Goal: Task Accomplishment & Management: Complete application form

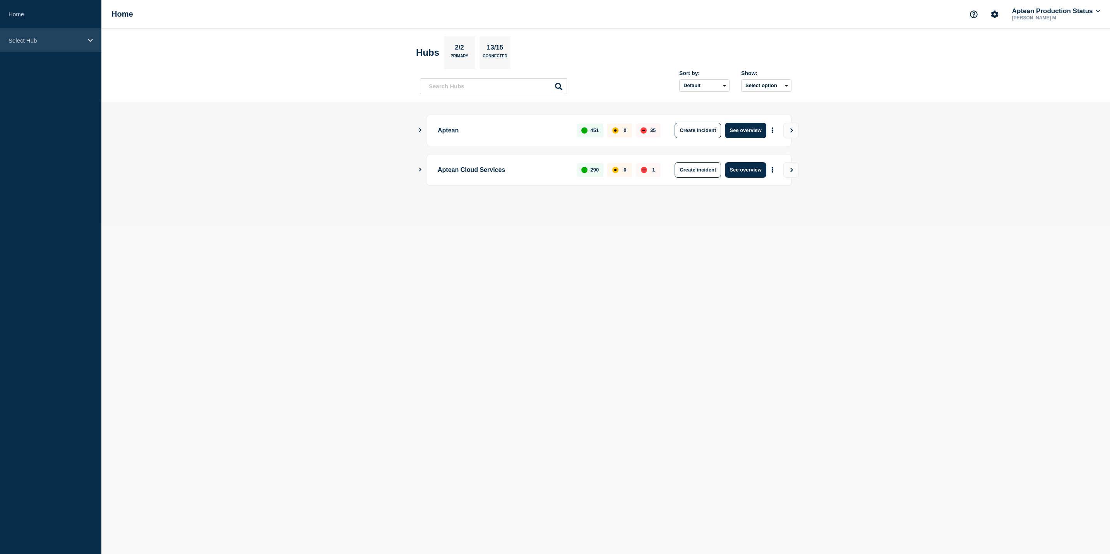
click at [49, 39] on p "Select Hub" at bounding box center [46, 40] width 74 height 7
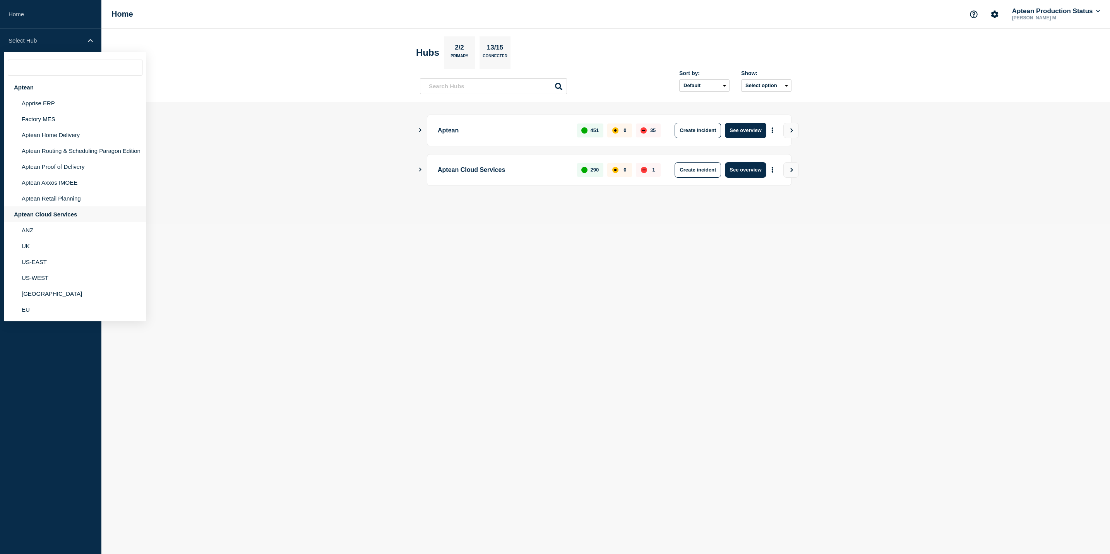
click at [96, 207] on div "Aptean Cloud Services" at bounding box center [75, 214] width 142 height 16
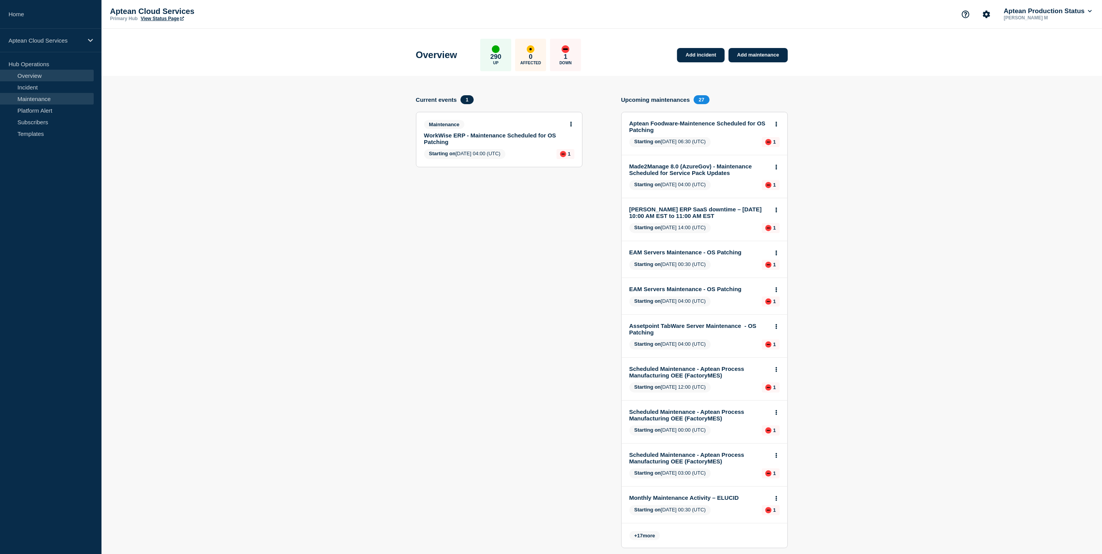
click at [74, 98] on link "Maintenance" at bounding box center [47, 99] width 94 height 12
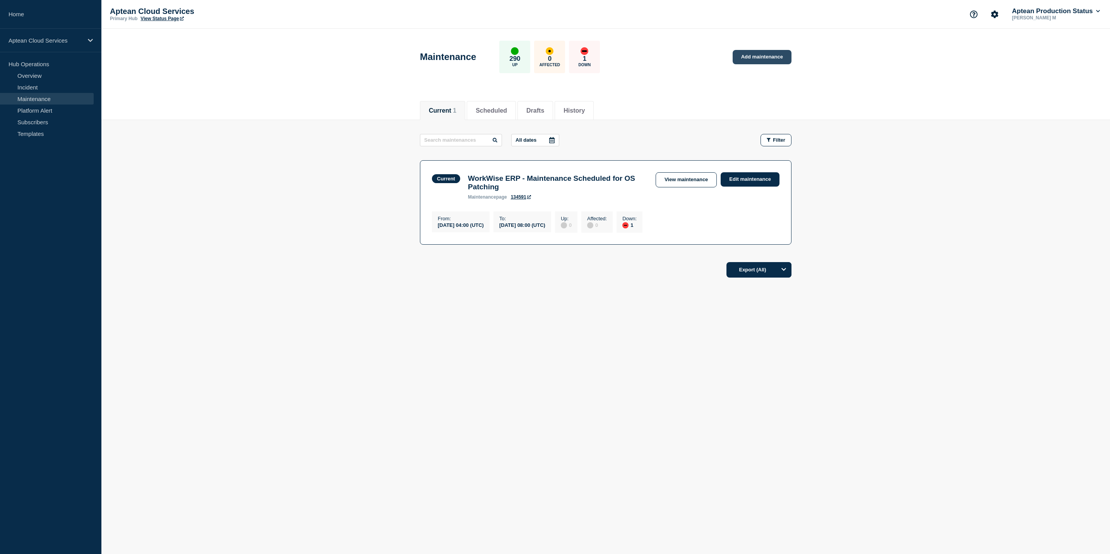
click at [752, 57] on link "Add maintenance" at bounding box center [762, 57] width 59 height 14
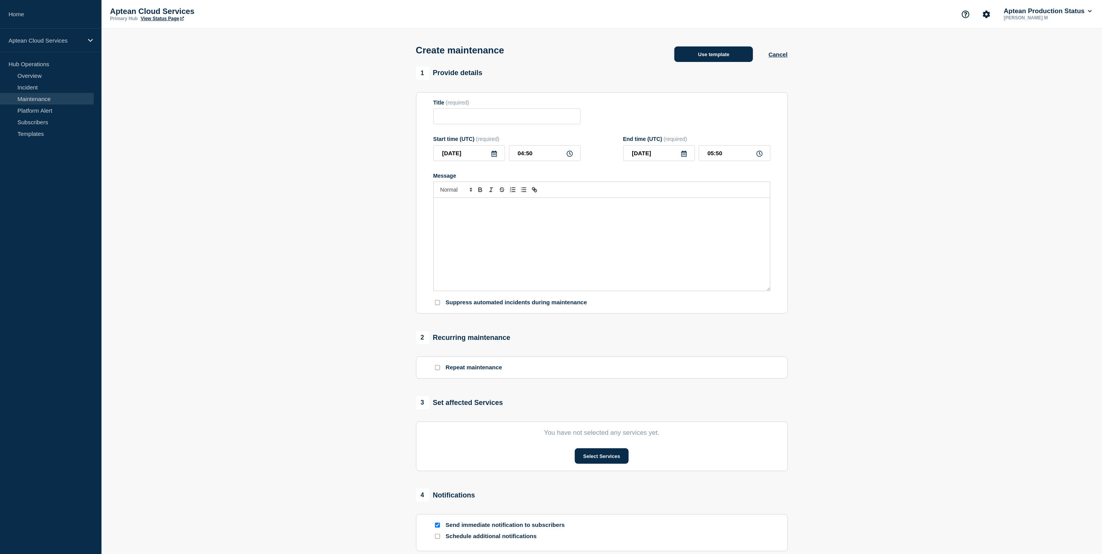
click at [701, 62] on button "Use template" at bounding box center [713, 53] width 79 height 15
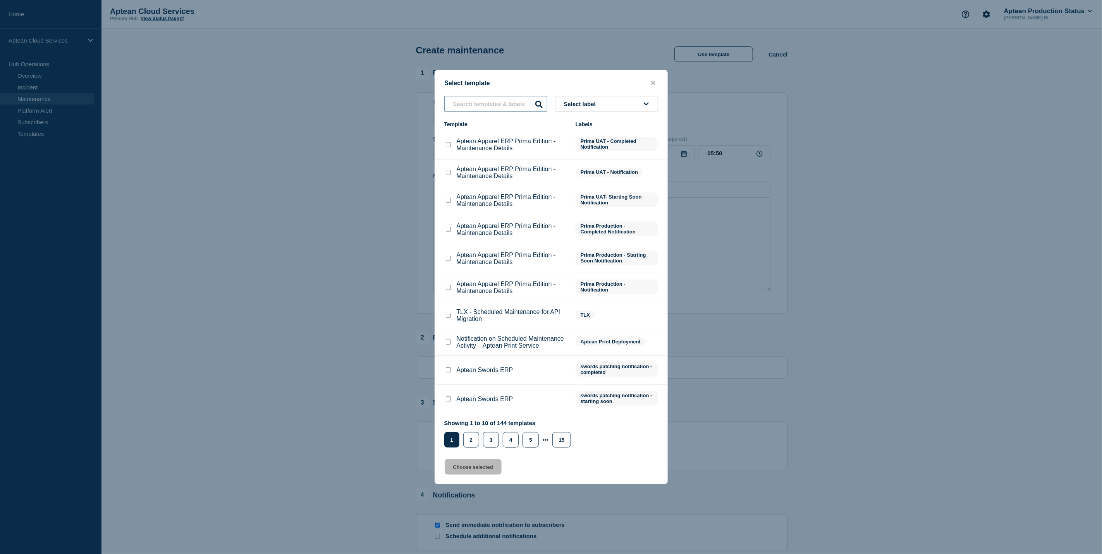
click at [495, 103] on input "text" at bounding box center [495, 104] width 103 height 16
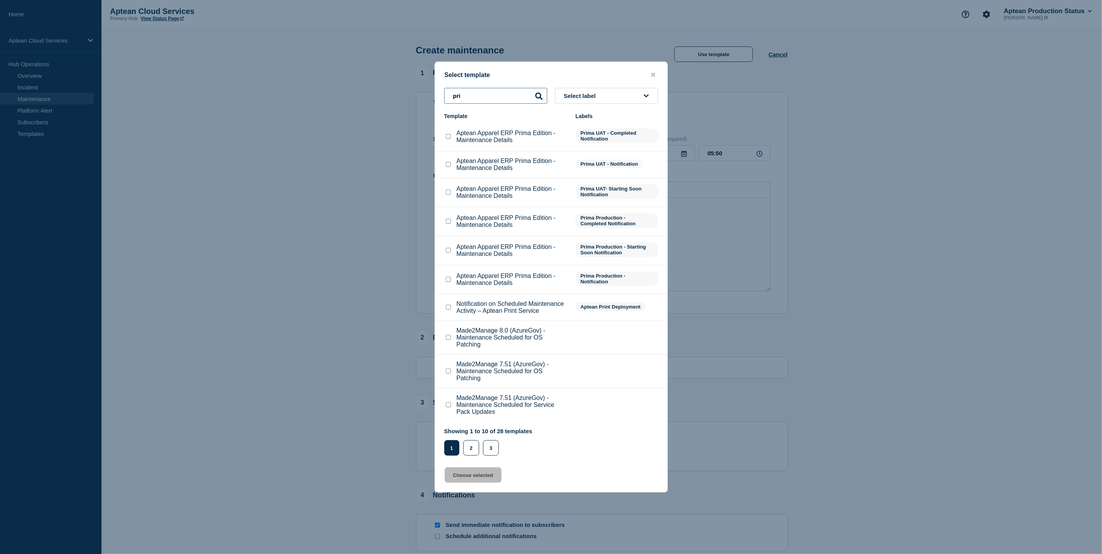
type input "pri"
click at [448, 280] on input "Aptean Apparel ERP Prima Edition - Maintenance Details checkbox" at bounding box center [448, 279] width 5 height 5
checkbox input "true"
click at [489, 470] on button "Choose selected" at bounding box center [472, 474] width 57 height 15
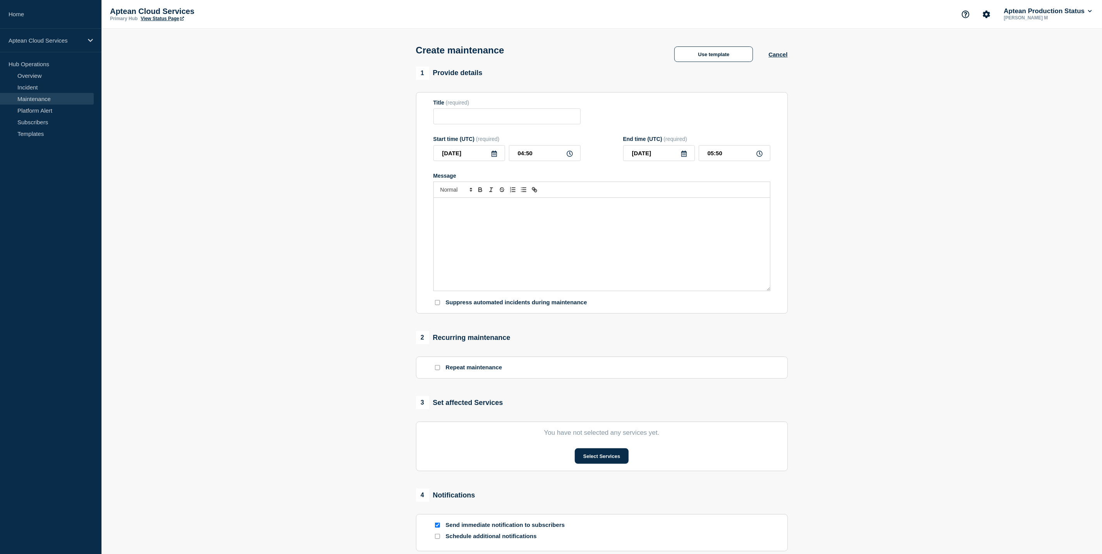
type input "Aptean Apparel ERP Prima Edition - Maintenance Details"
type input "08:50"
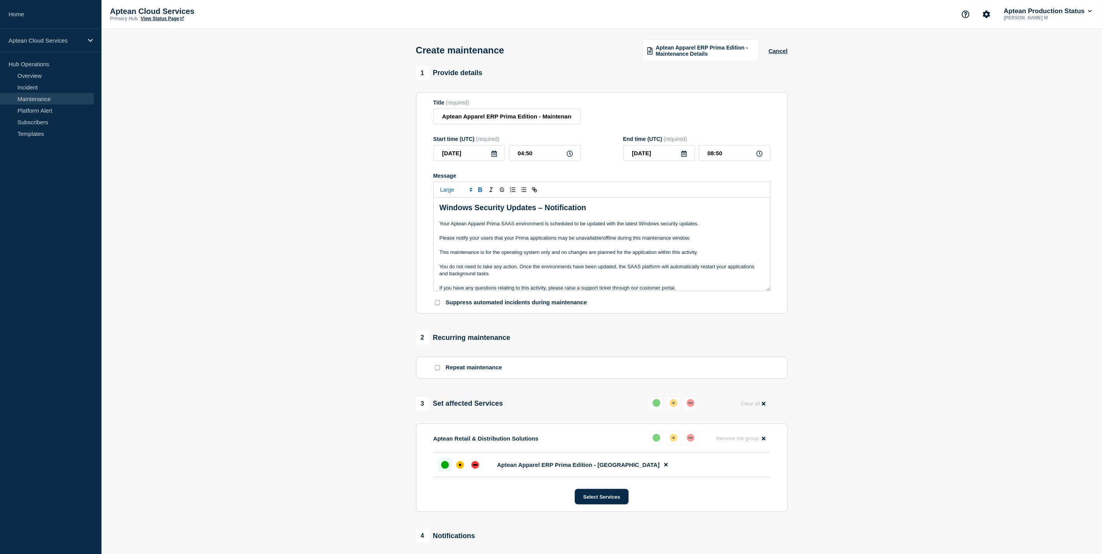
click at [495, 157] on icon at bounding box center [494, 154] width 6 height 6
click at [520, 173] on icon "button" at bounding box center [521, 177] width 9 height 9
click at [480, 215] on div "8" at bounding box center [482, 214] width 11 height 11
type input "[DATE]"
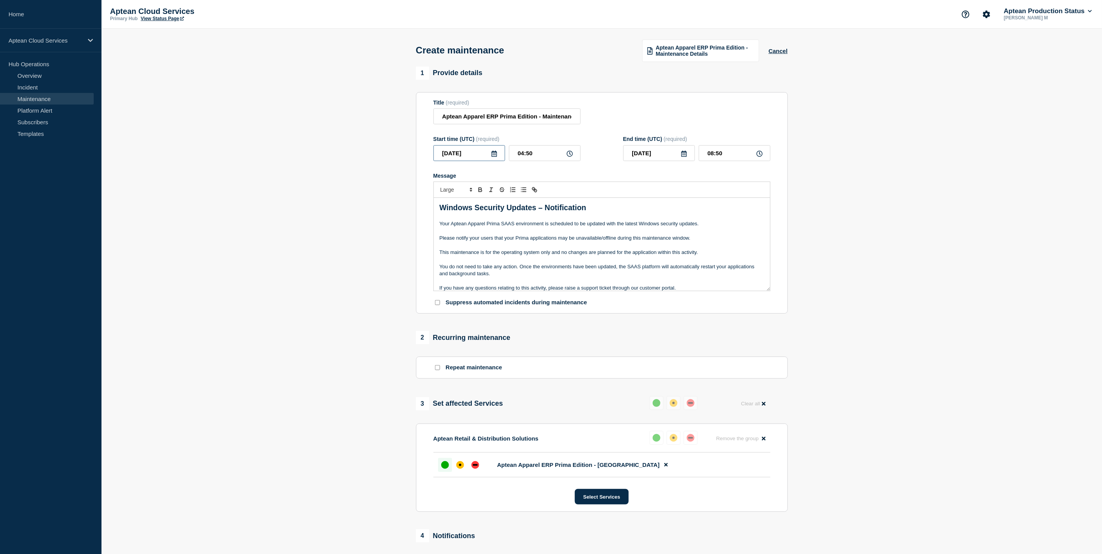
click at [493, 159] on input "[DATE]" at bounding box center [469, 153] width 72 height 16
click at [470, 214] on div "7" at bounding box center [468, 214] width 11 height 11
type input "[DATE]"
click at [522, 156] on input "04:50" at bounding box center [545, 153] width 72 height 16
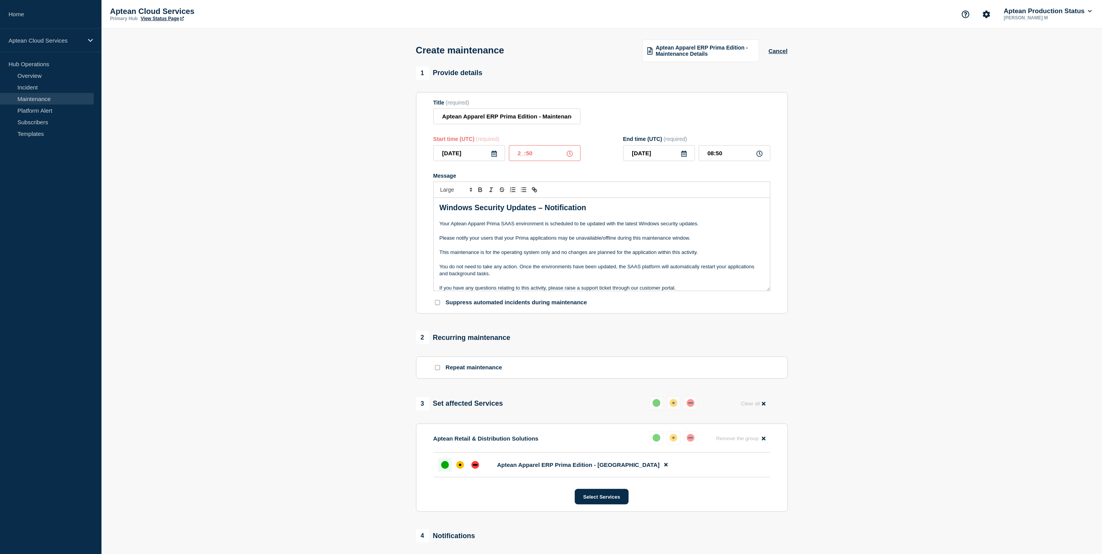
type input "23:50"
type input "[DATE]"
type input "03:50"
type input "23:00"
type input "03:00"
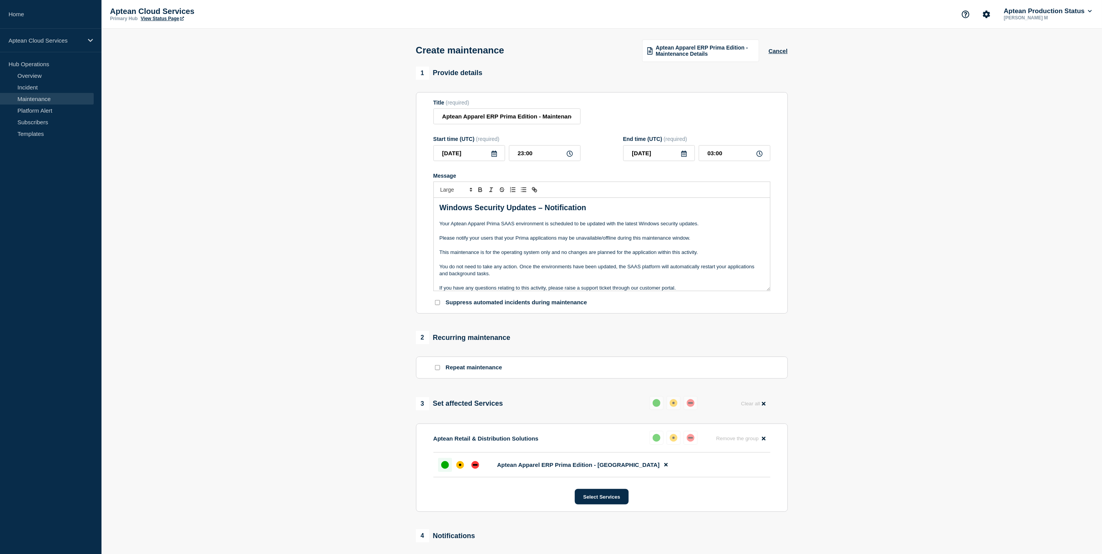
click at [932, 166] on section "1 Provide details Title (required) Aptean Apparel ERP Prima Edition - Maintenan…" at bounding box center [601, 356] width 1000 height 578
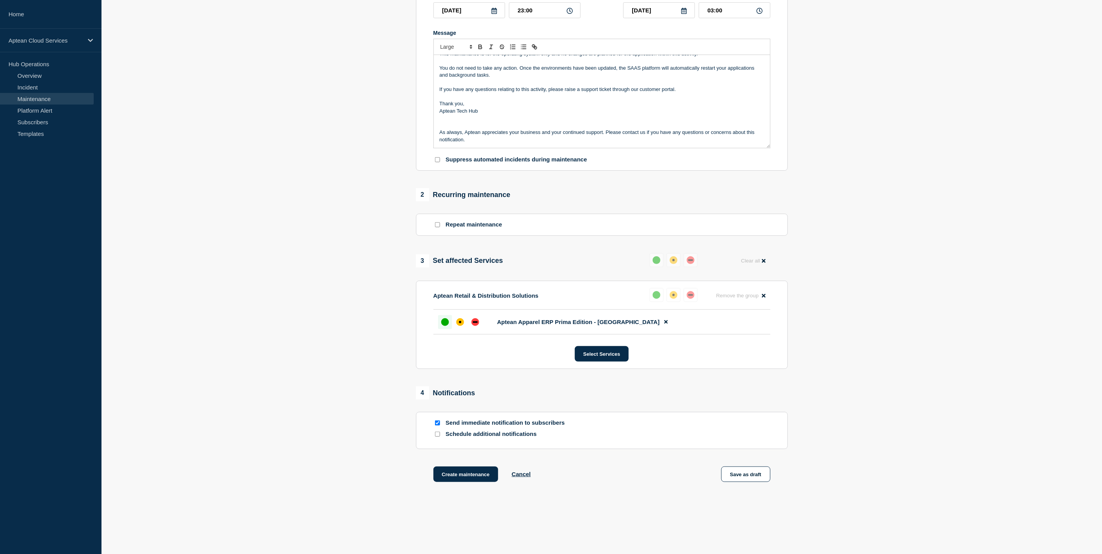
scroll to position [164, 0]
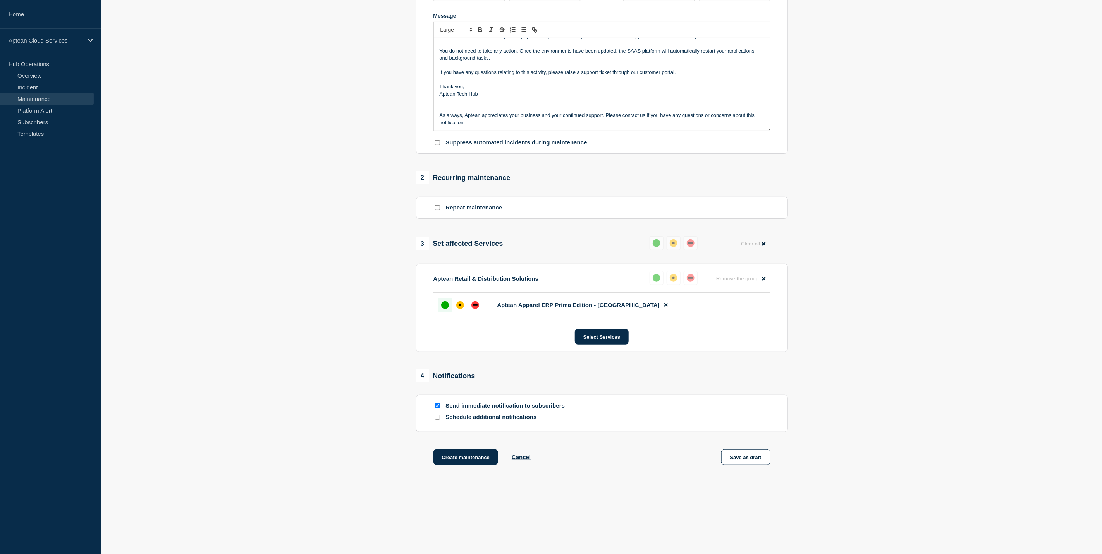
click at [438, 418] on input "Schedule additional notifications" at bounding box center [437, 417] width 5 height 5
checkbox input "true"
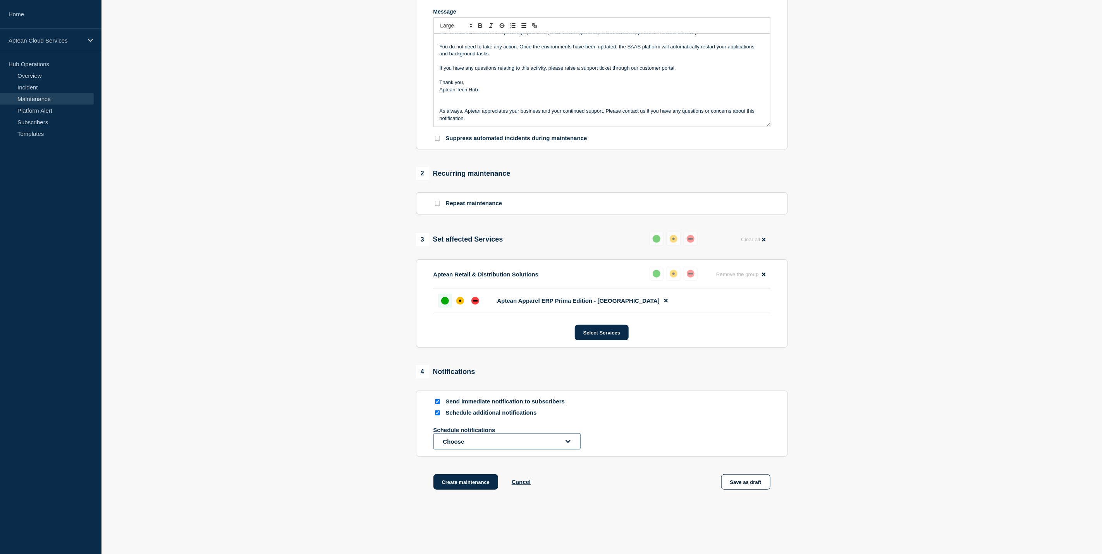
click at [457, 443] on button "Choose" at bounding box center [506, 441] width 147 height 16
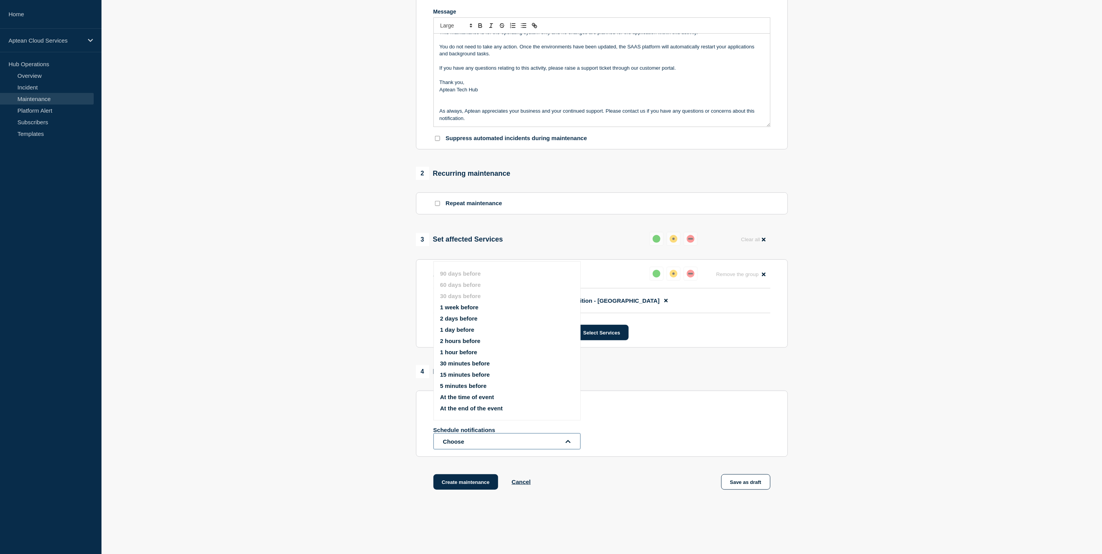
click at [457, 443] on button "Choose" at bounding box center [506, 441] width 147 height 16
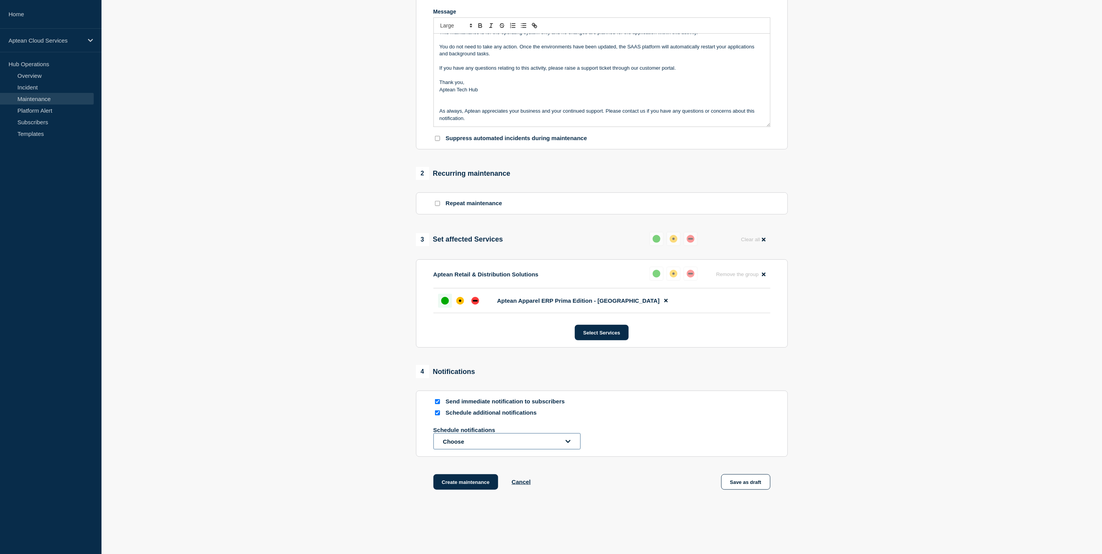
click at [462, 441] on button "Choose" at bounding box center [506, 441] width 147 height 16
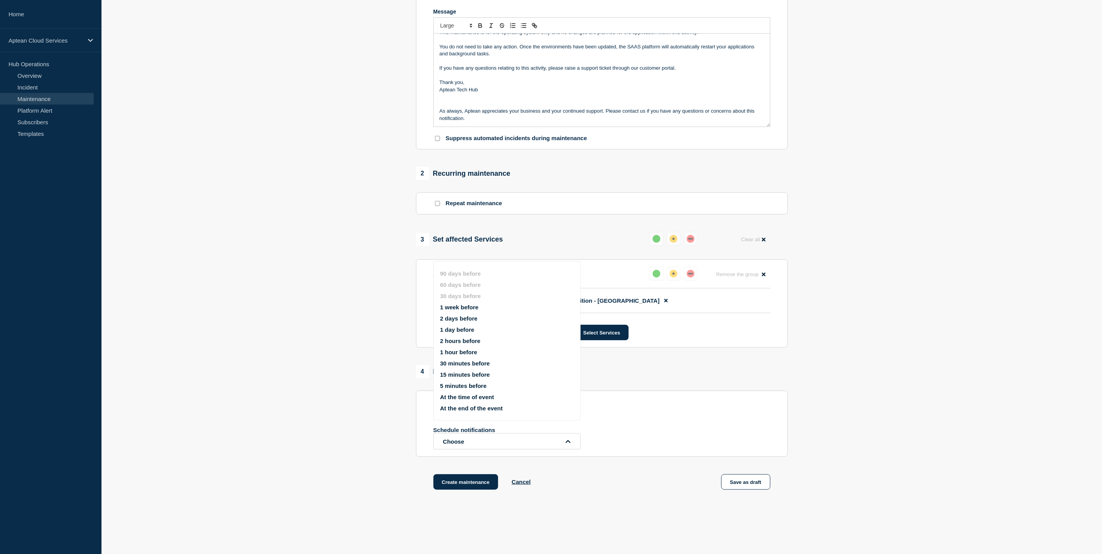
click at [462, 330] on button "1 day before" at bounding box center [457, 329] width 34 height 7
click at [762, 361] on div "1 Provide details Title (required) Aptean Apparel ERP Prima Edition - Maintenan…" at bounding box center [601, 214] width 381 height 624
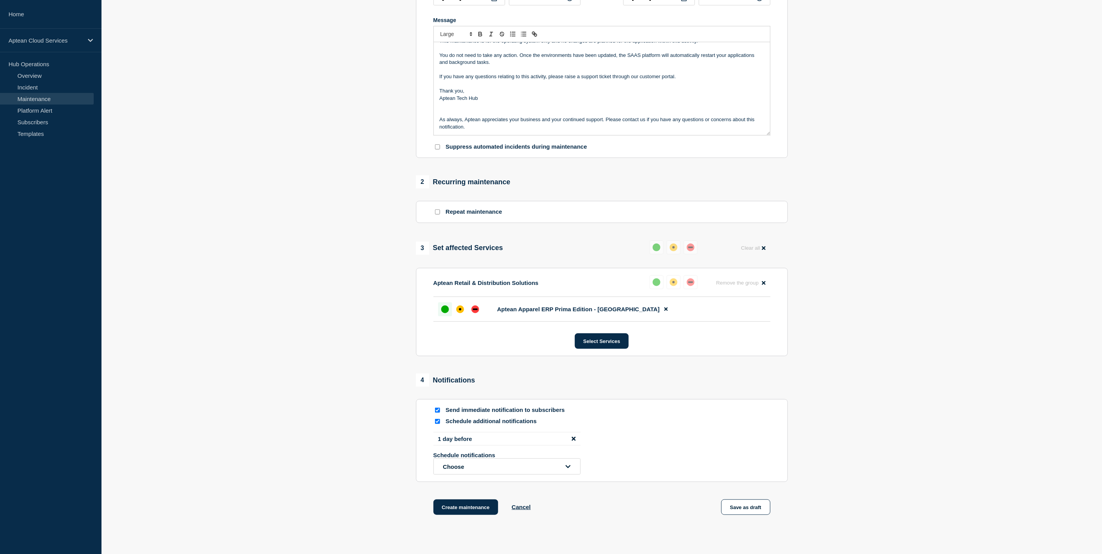
scroll to position [210, 0]
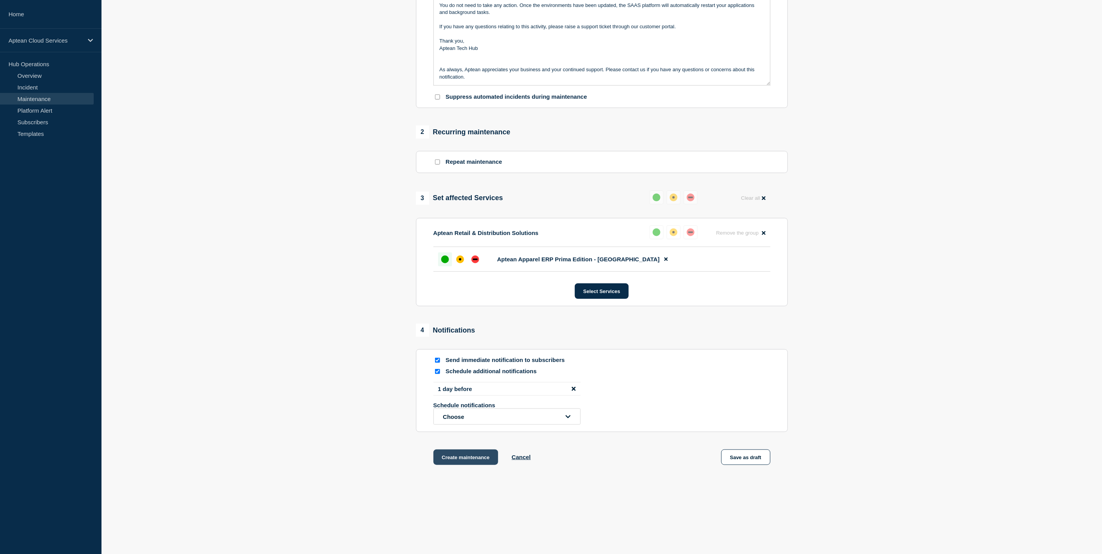
click at [488, 460] on button "Create maintenance" at bounding box center [465, 457] width 65 height 15
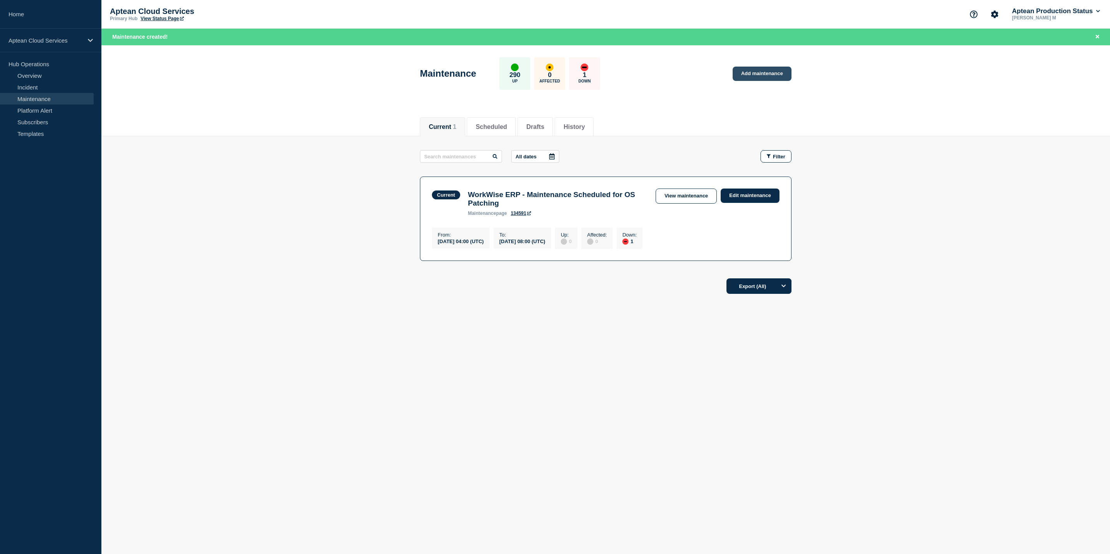
click at [744, 72] on link "Add maintenance" at bounding box center [762, 74] width 59 height 14
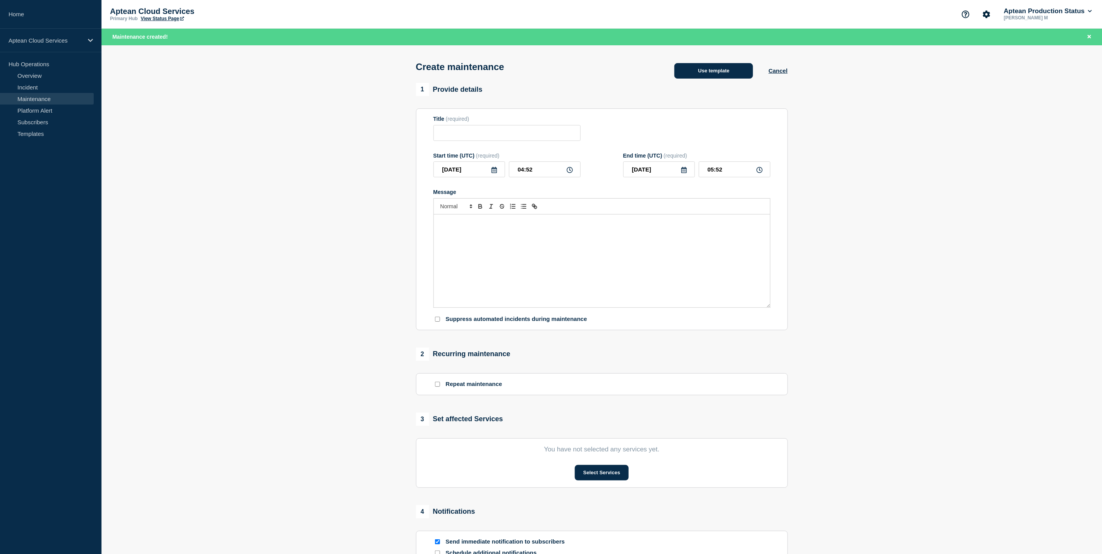
click at [697, 78] on button "Use template" at bounding box center [713, 70] width 79 height 15
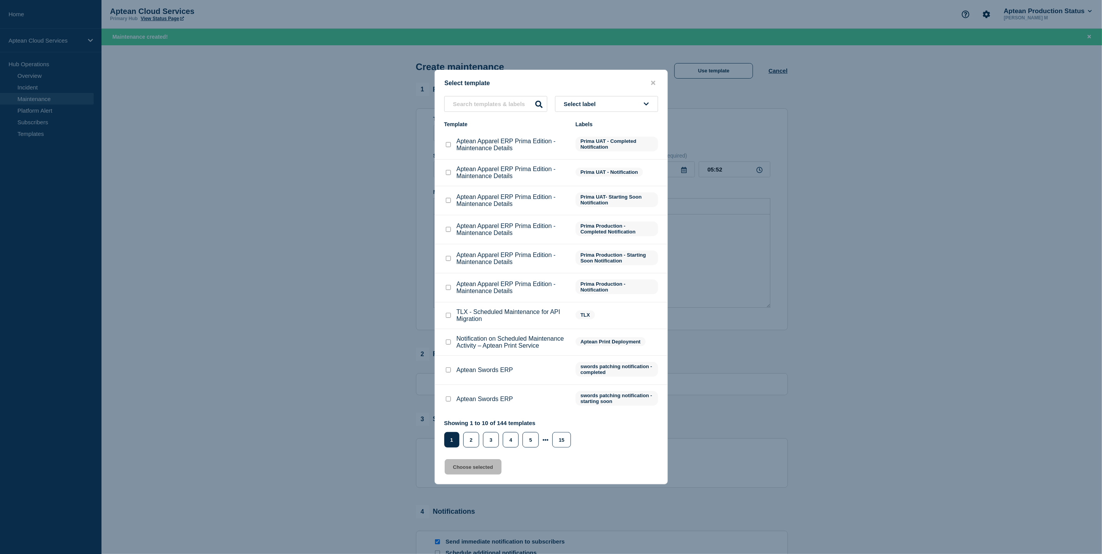
click at [450, 173] on input "Aptean Apparel ERP Prima Edition - Maintenance Details checkbox" at bounding box center [448, 172] width 5 height 5
checkbox input "true"
click at [486, 467] on button "Choose selected" at bounding box center [472, 466] width 57 height 15
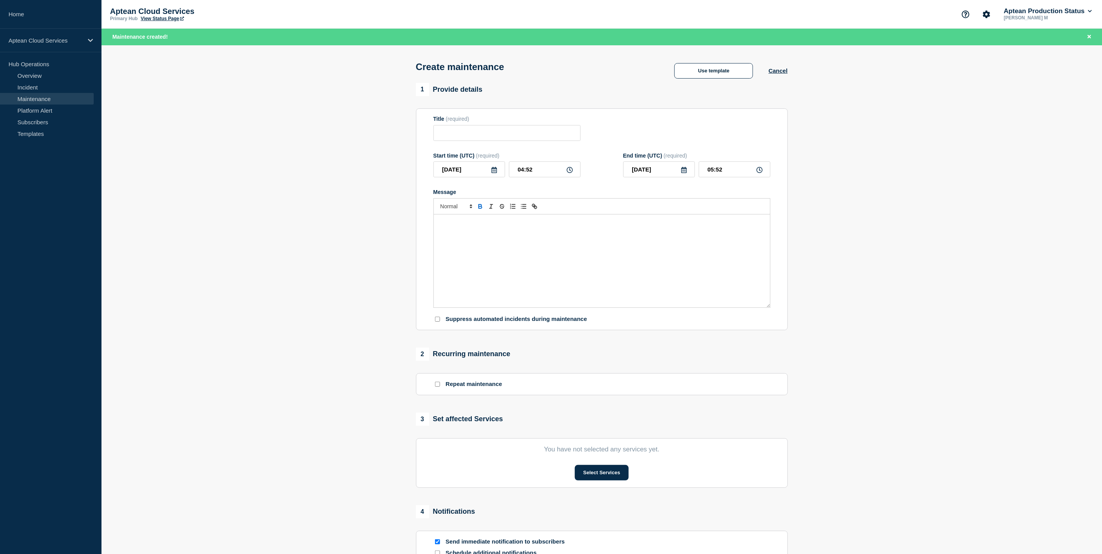
type input "Aptean Apparel ERP Prima Edition - Maintenance Details"
type input "08:52"
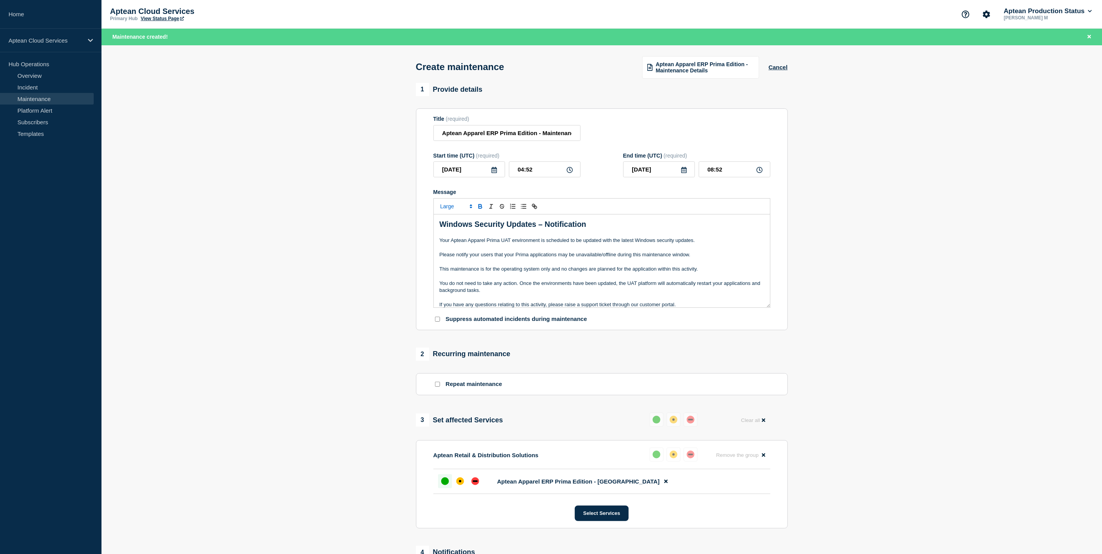
click at [494, 171] on icon at bounding box center [494, 170] width 6 height 6
click at [523, 196] on icon "button" at bounding box center [521, 193] width 9 height 9
click at [441, 192] on icon "button" at bounding box center [442, 193] width 9 height 9
click at [523, 193] on icon "button" at bounding box center [521, 193] width 9 height 9
click at [470, 242] on div "14" at bounding box center [468, 243] width 11 height 11
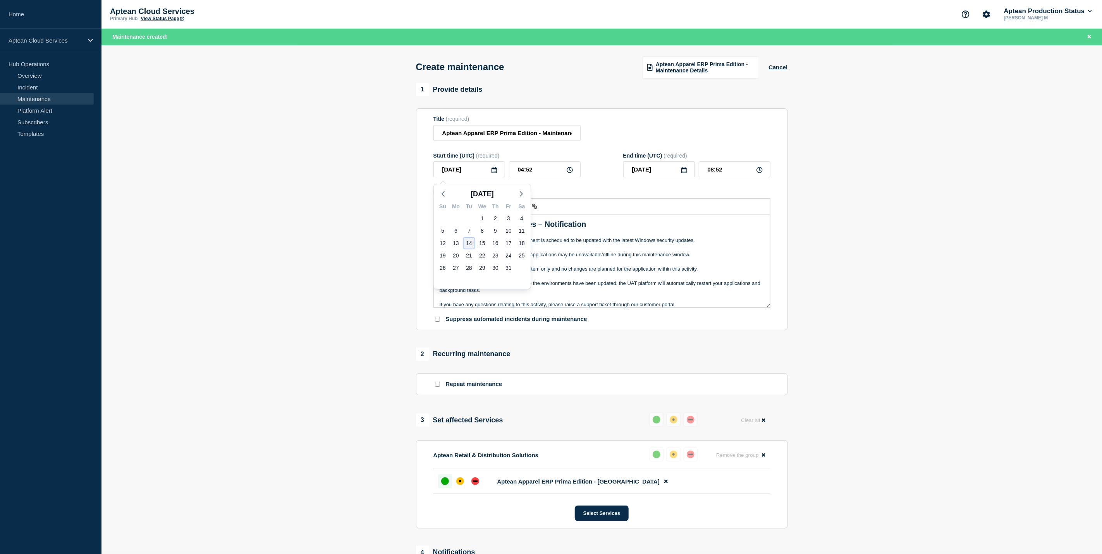
type input "[DATE]"
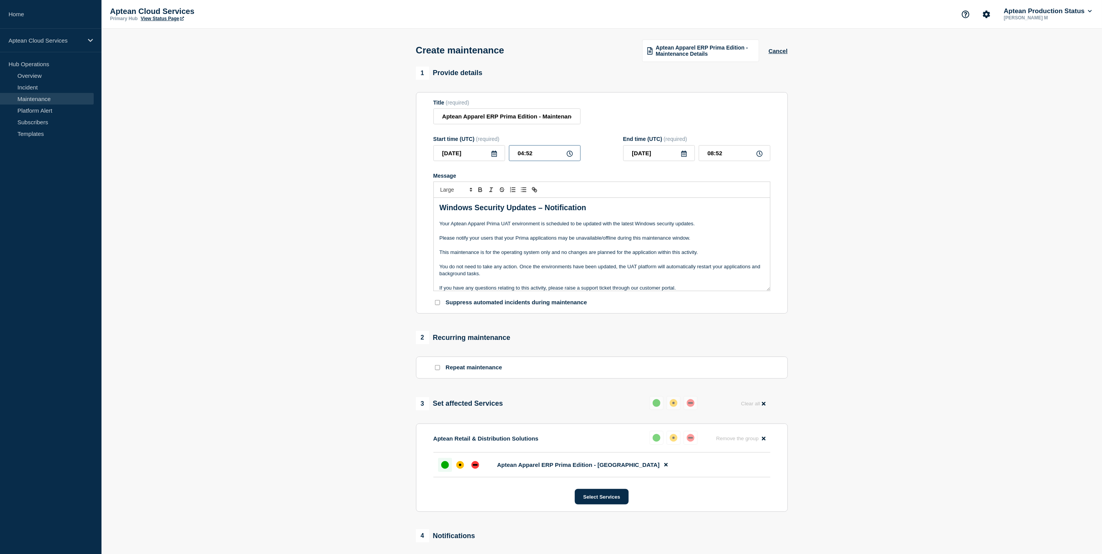
click at [520, 159] on input "04:52" at bounding box center [545, 153] width 72 height 16
type input "23:52"
type input "[DATE]"
type input "03:52"
type input "23:00"
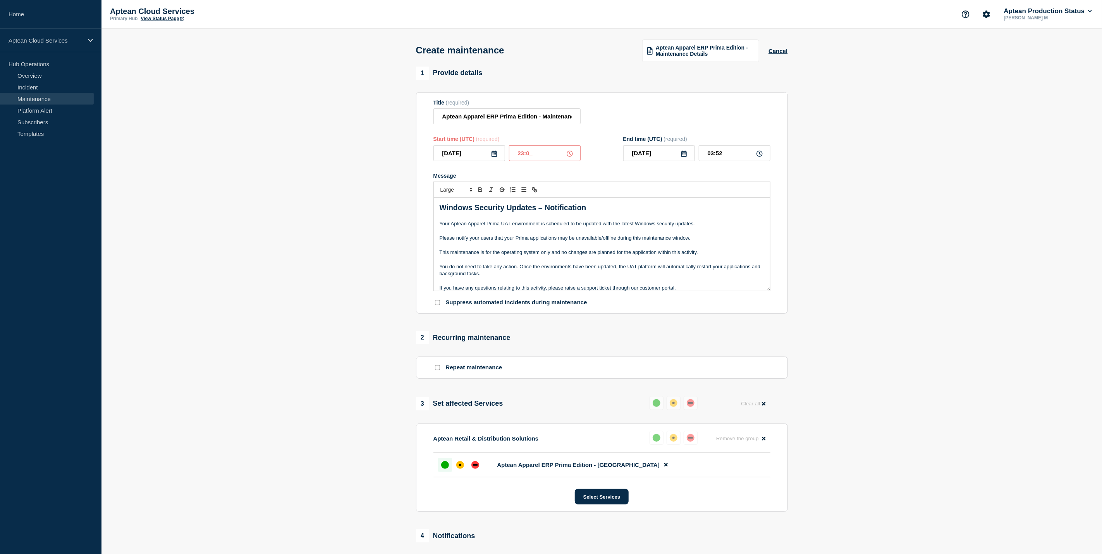
type input "03:00"
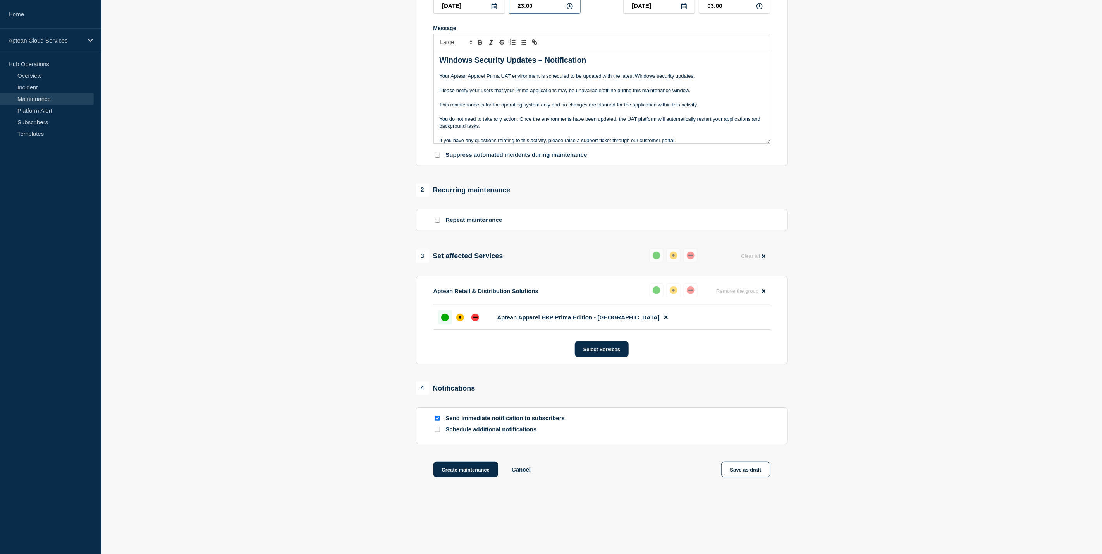
scroll to position [164, 0]
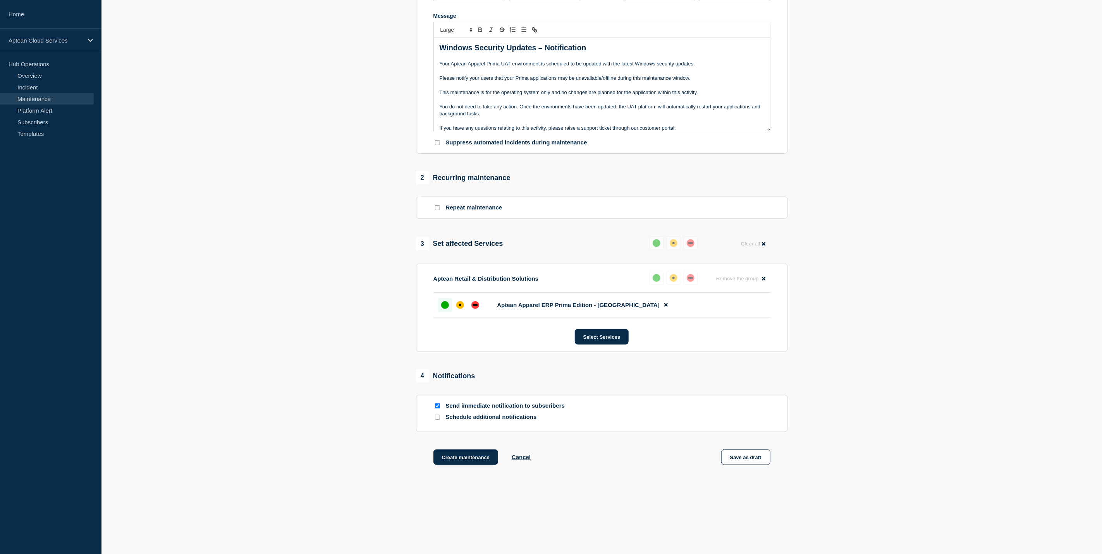
click at [436, 417] on input "Schedule additional notifications" at bounding box center [437, 417] width 5 height 5
checkbox input "true"
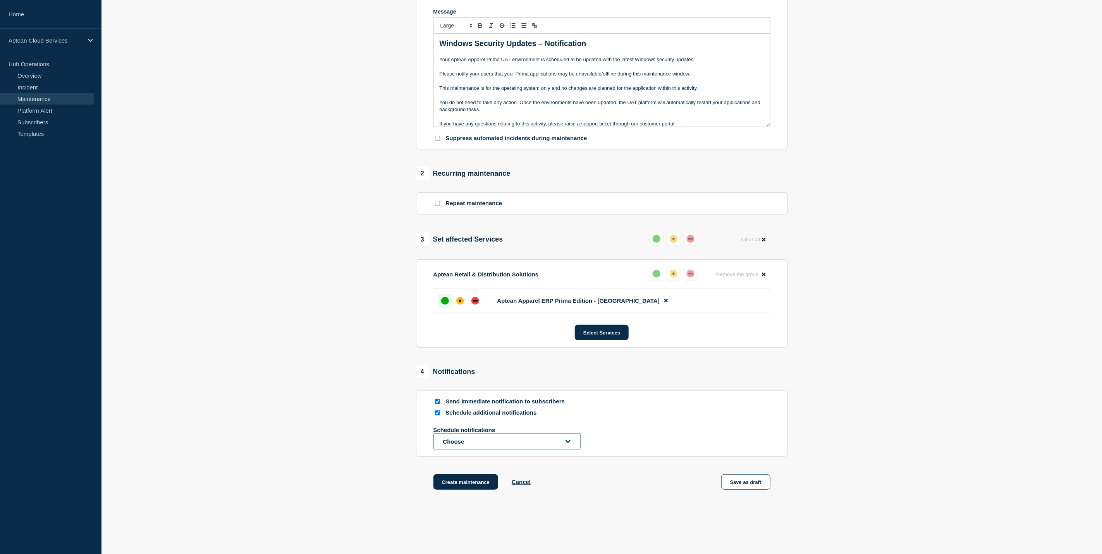
click at [463, 437] on button "Choose" at bounding box center [506, 441] width 147 height 16
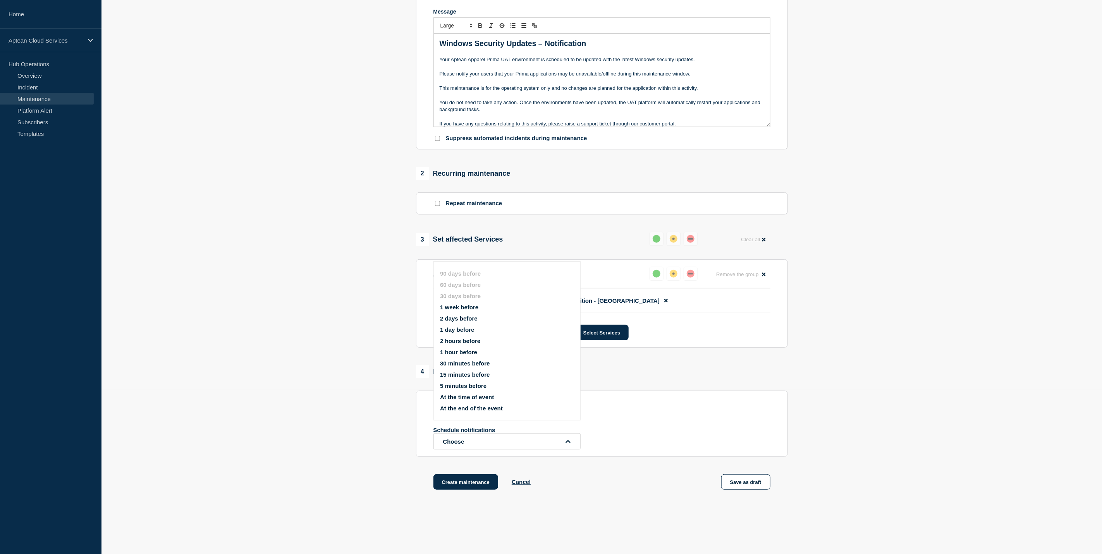
click at [606, 387] on div "4 Notifications Send immediate notification to subscribers Schedule additional …" at bounding box center [602, 411] width 372 height 92
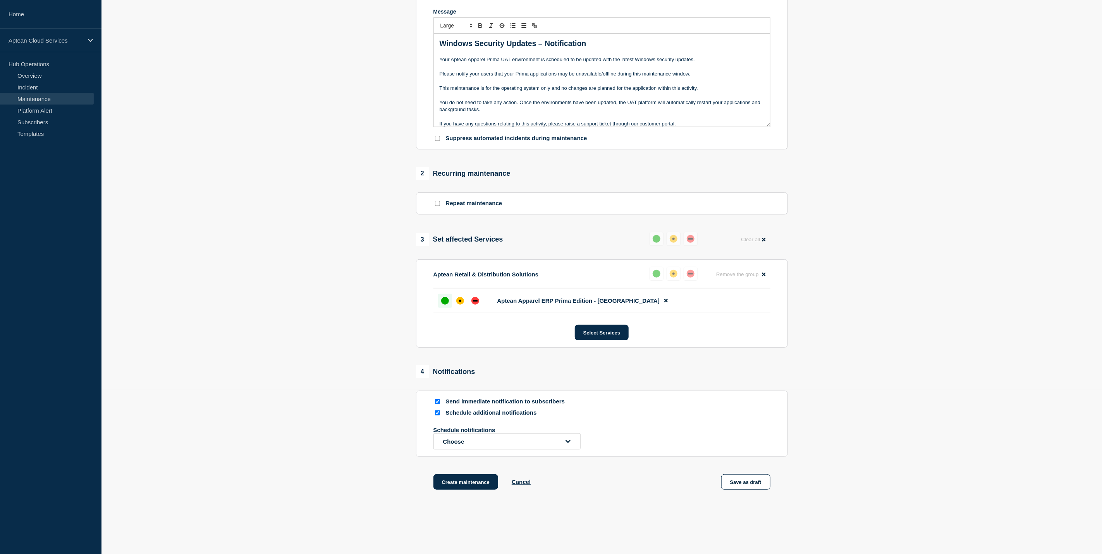
click at [437, 404] on input "Send immediate notification to subscribers" at bounding box center [437, 401] width 5 height 5
click at [460, 445] on button "Choose" at bounding box center [506, 441] width 147 height 16
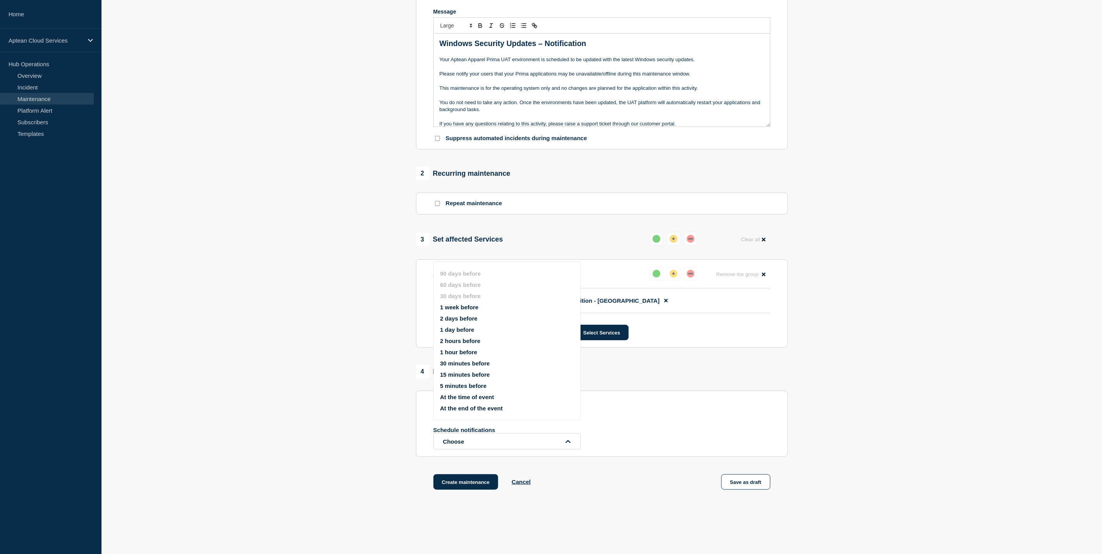
click at [472, 396] on button "At the time of event" at bounding box center [467, 397] width 54 height 7
click at [597, 405] on div "Send immediate notification to subscribers" at bounding box center [601, 401] width 337 height 7
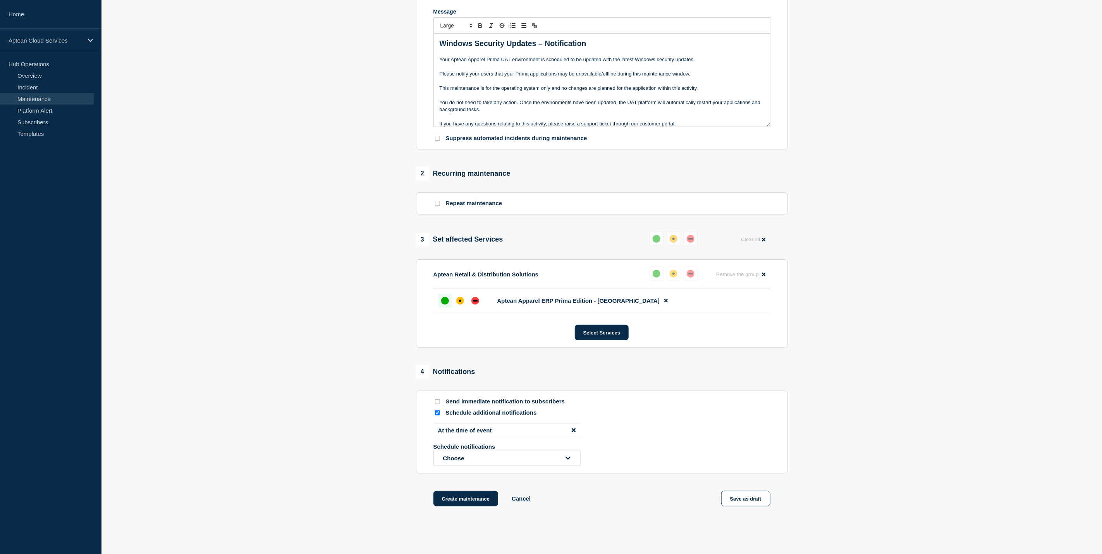
click at [436, 404] on input "Send immediate notification to subscribers" at bounding box center [437, 401] width 5 height 5
checkbox input "true"
click at [571, 433] on icon "disable notification At the time of event" at bounding box center [573, 430] width 4 height 6
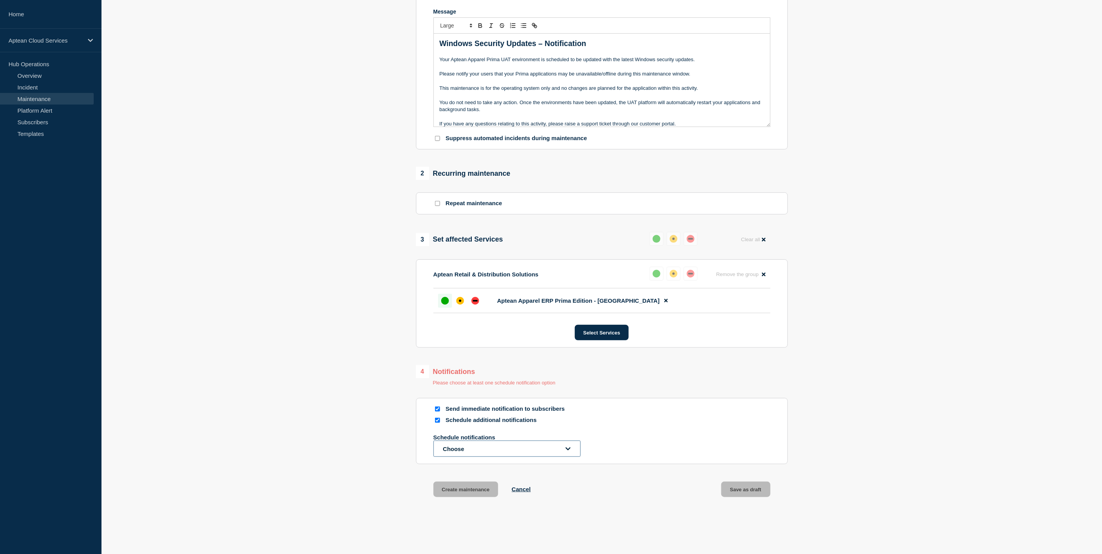
click at [556, 452] on button "Choose" at bounding box center [506, 449] width 147 height 16
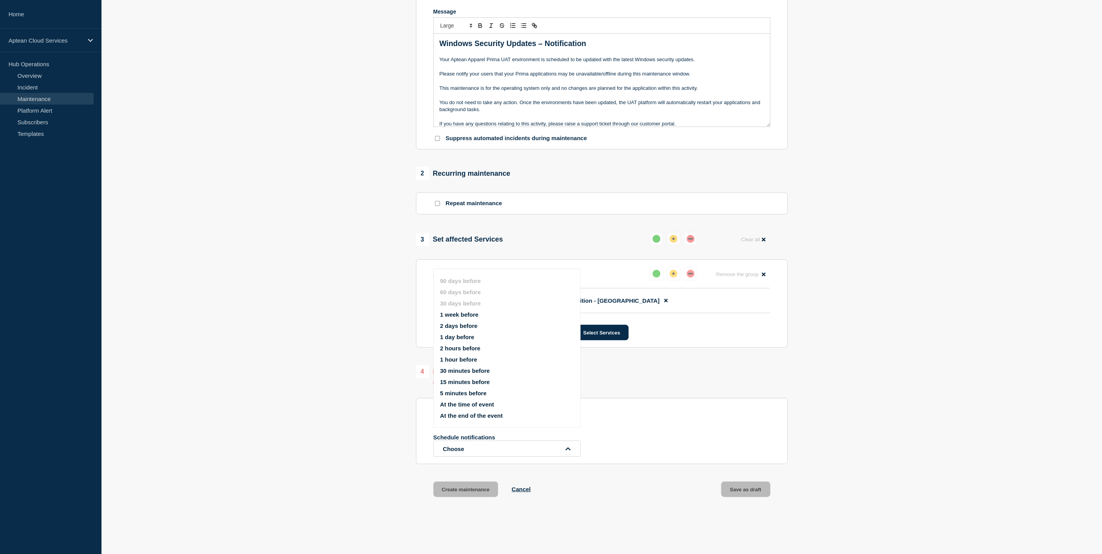
click at [462, 337] on button "1 day before" at bounding box center [457, 337] width 34 height 7
click at [660, 412] on section "Send immediate notification to subscribers Schedule additional notifications 1 …" at bounding box center [602, 432] width 372 height 83
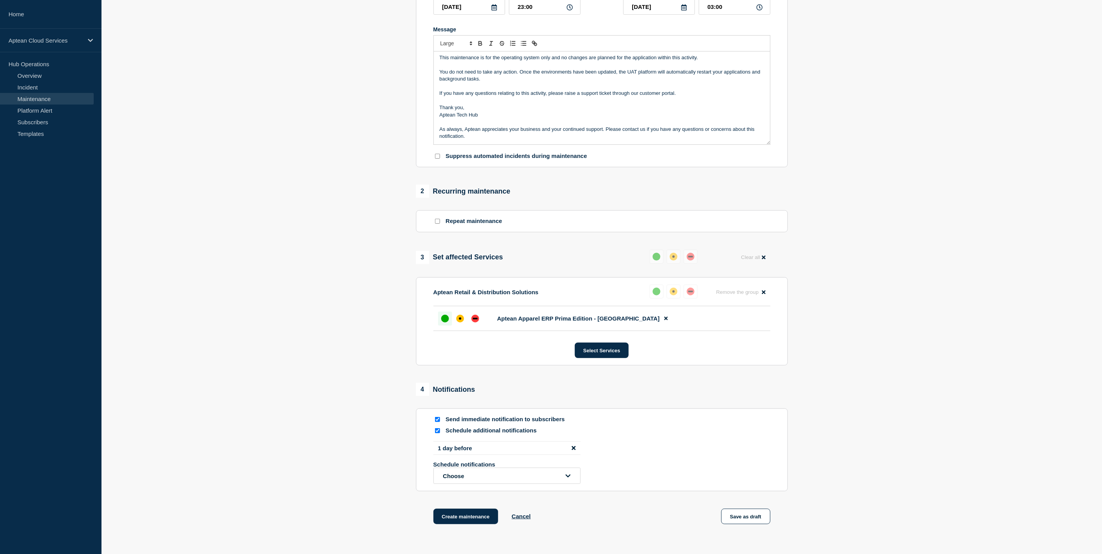
scroll to position [210, 0]
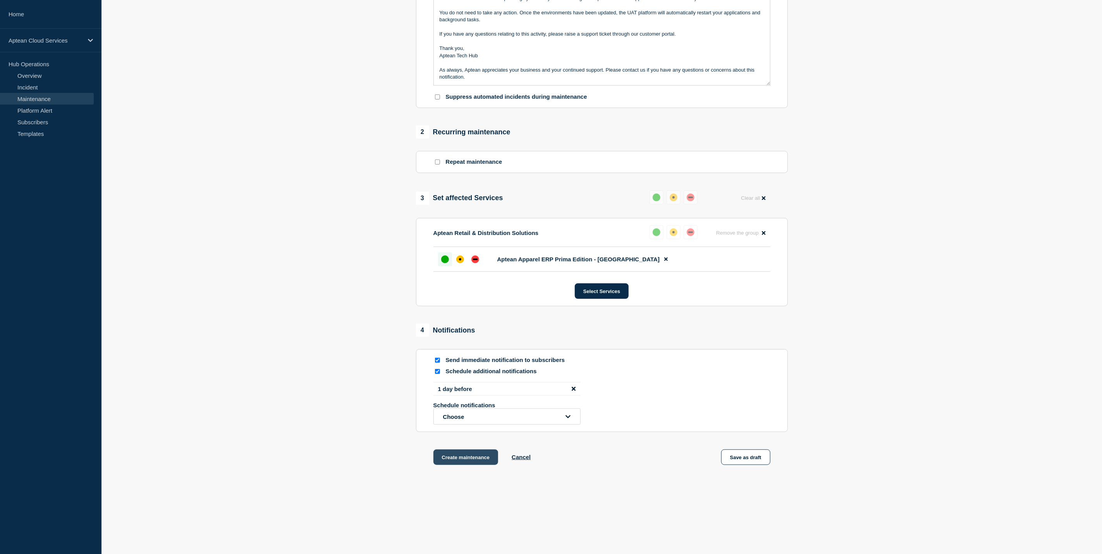
click at [470, 453] on button "Create maintenance" at bounding box center [465, 457] width 65 height 15
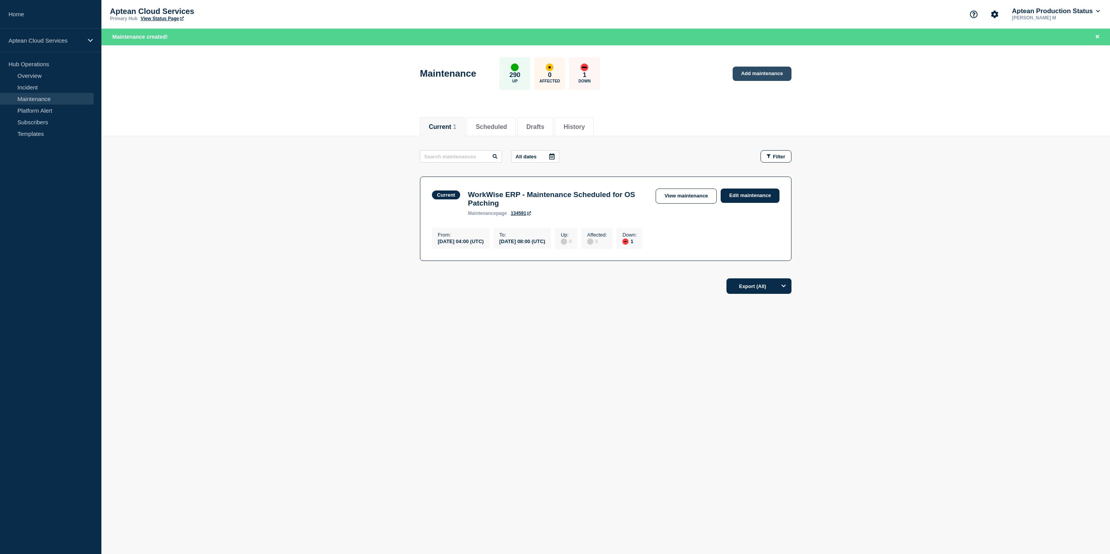
click at [771, 71] on link "Add maintenance" at bounding box center [762, 74] width 59 height 14
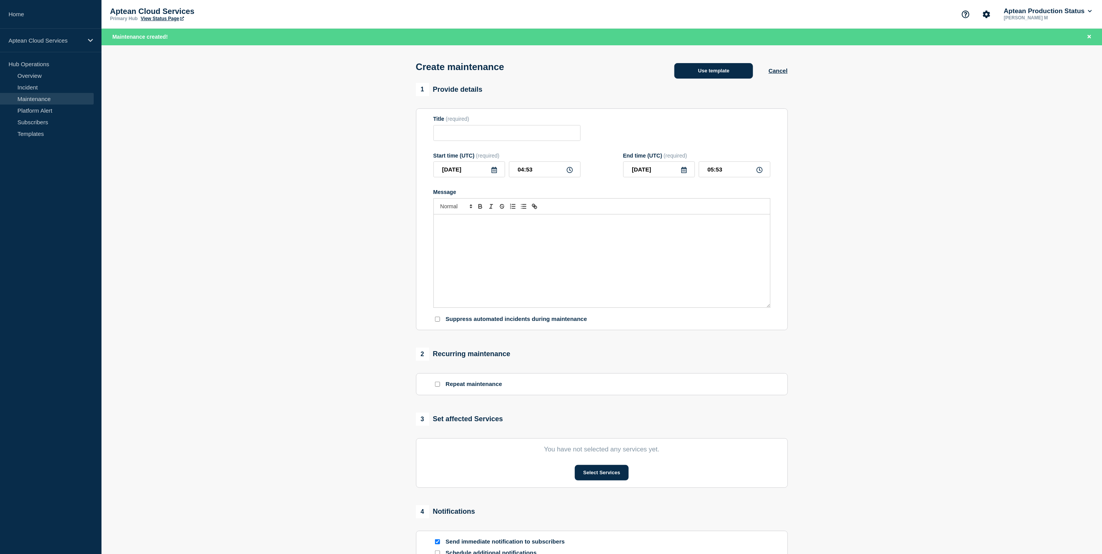
click at [675, 72] on button "Use template" at bounding box center [713, 70] width 79 height 15
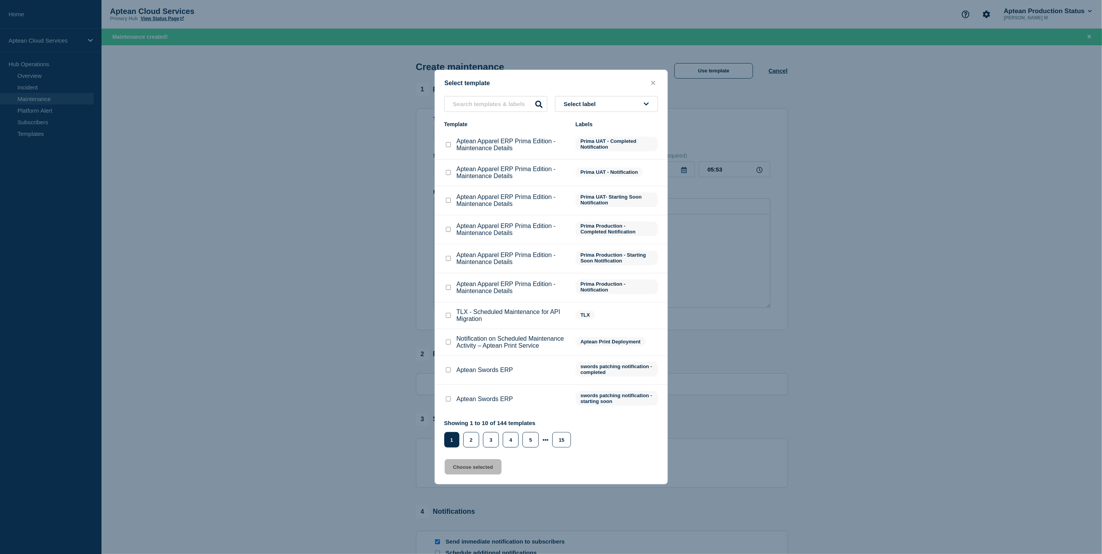
click at [448, 202] on input "Aptean Apparel ERP Prima Edition - Maintenance Details checkbox" at bounding box center [448, 200] width 5 height 5
checkbox input "true"
click at [475, 470] on button "Choose selected" at bounding box center [472, 466] width 57 height 15
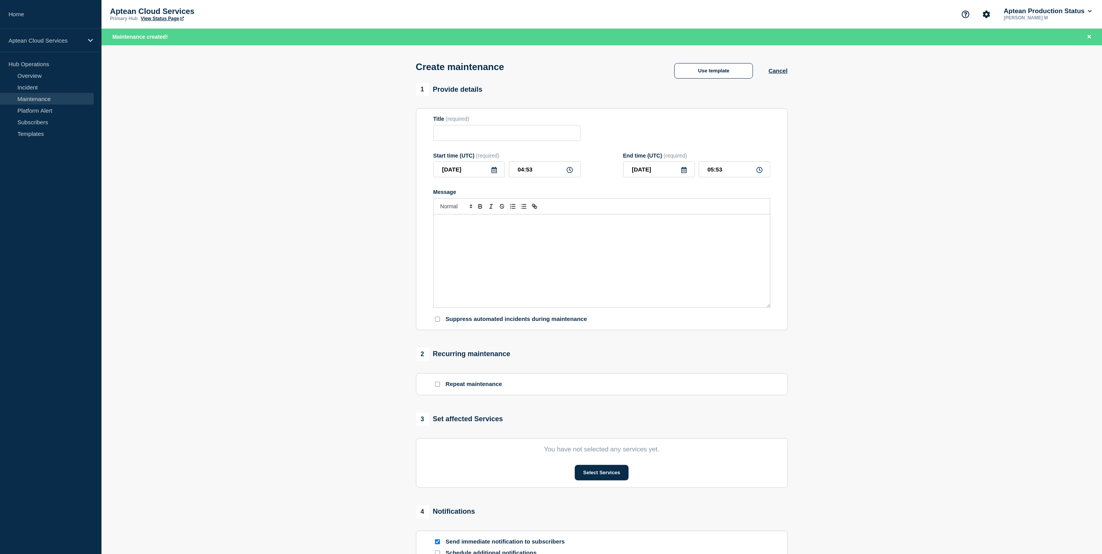
type input "Aptean Apparel ERP Prima Edition - Maintenance Details"
type input "08:53"
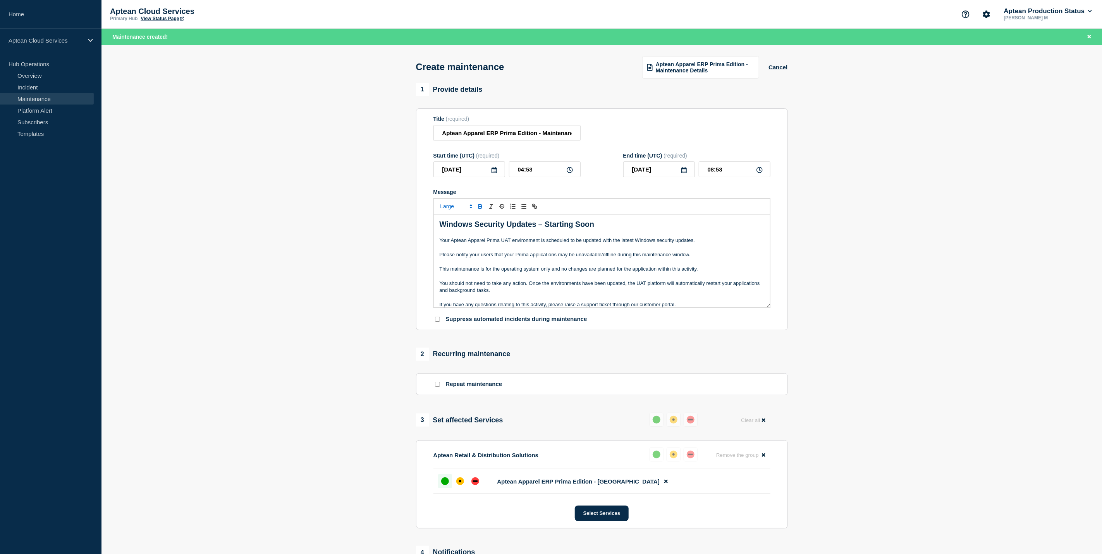
click at [492, 173] on icon at bounding box center [493, 170] width 5 height 6
click at [521, 189] on icon "button" at bounding box center [521, 193] width 9 height 9
click at [469, 243] on div "14" at bounding box center [468, 243] width 11 height 11
type input "[DATE]"
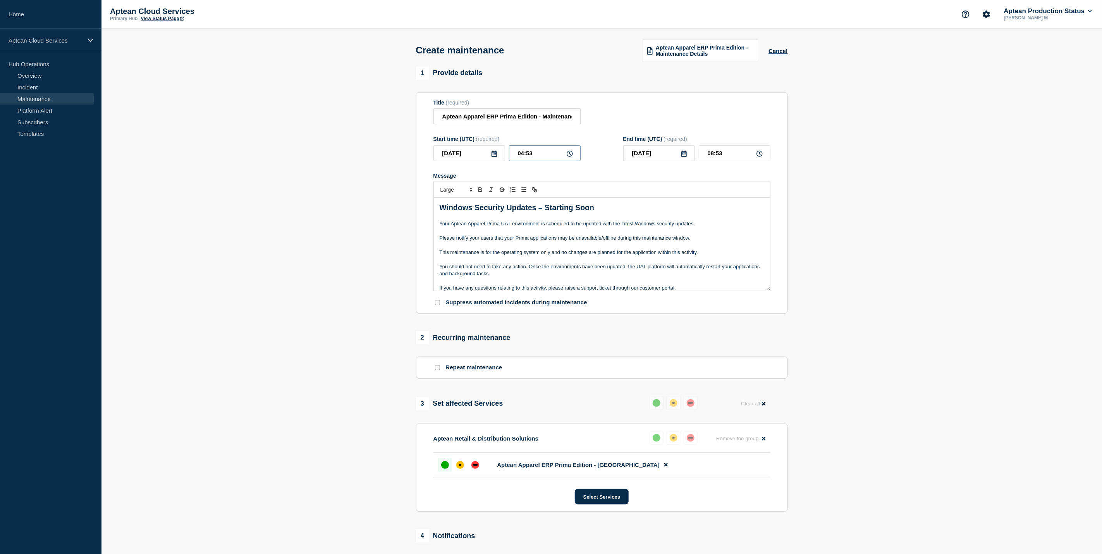
click at [524, 157] on input "04:53" at bounding box center [545, 153] width 72 height 16
type input "23:53"
type input "[DATE]"
type input "03:53"
type input "23:00"
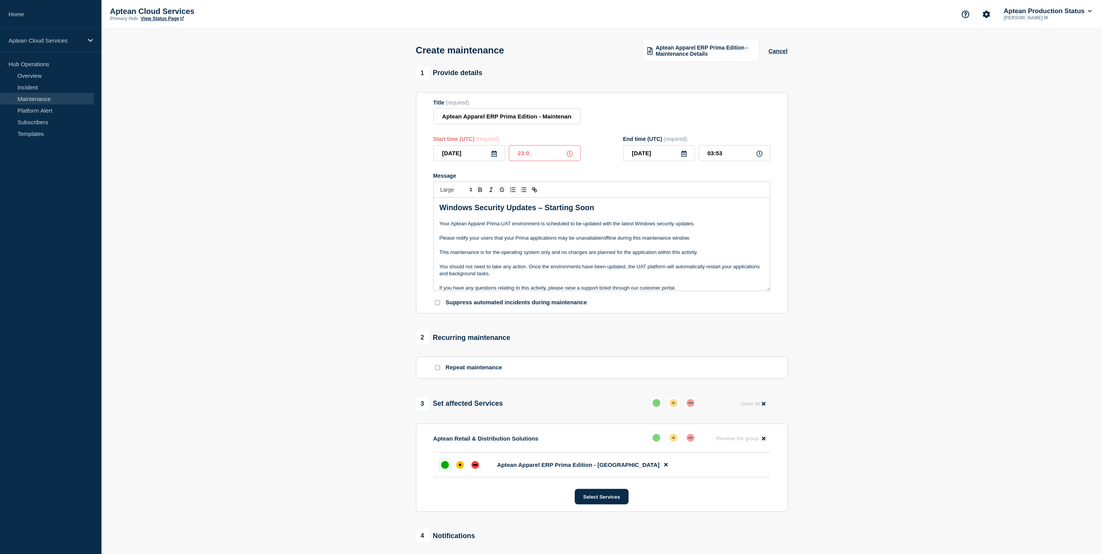
type input "03:00"
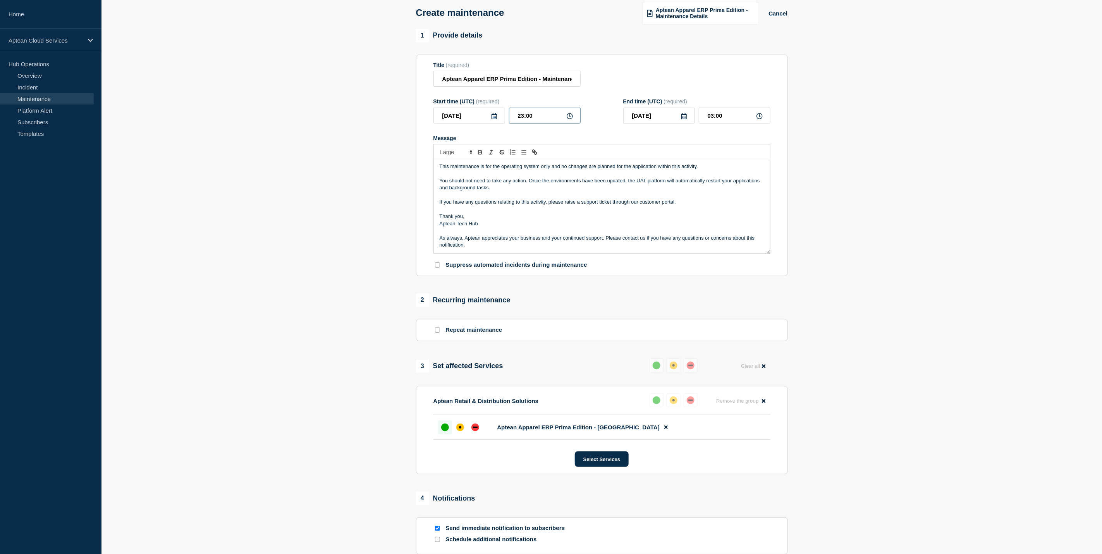
scroll to position [58, 0]
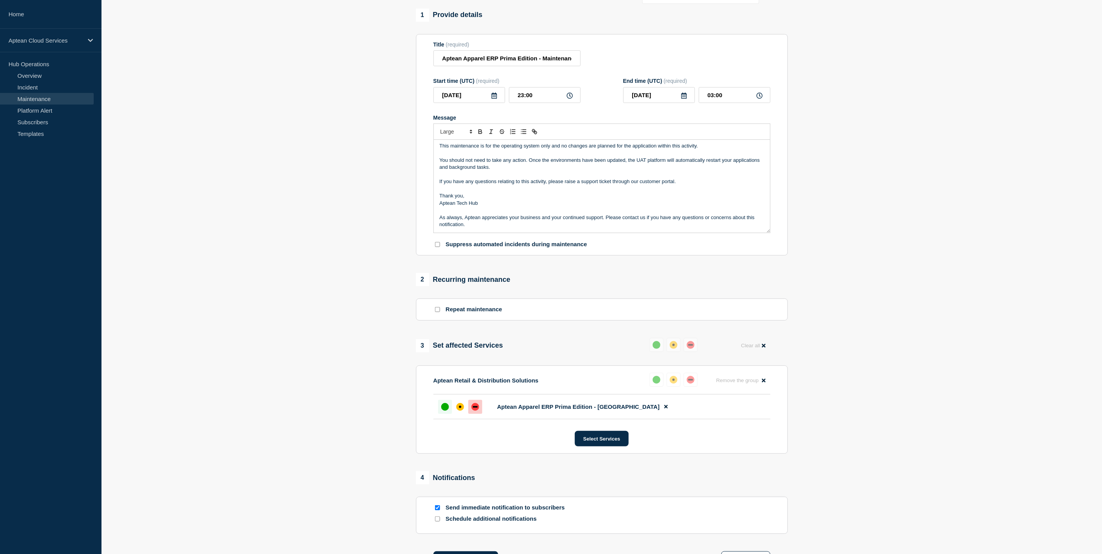
click at [479, 412] on div at bounding box center [475, 407] width 14 height 14
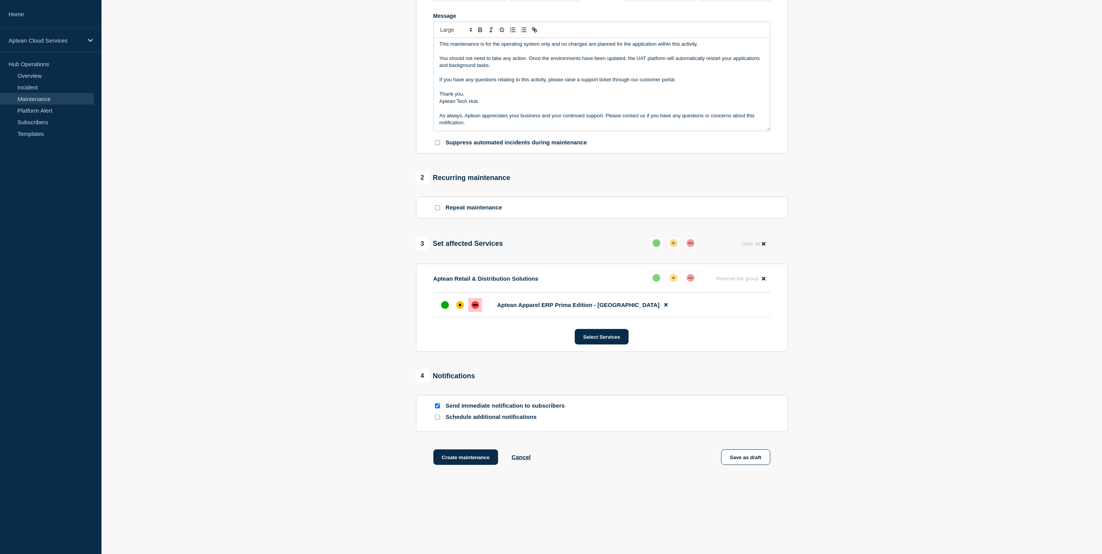
click at [438, 405] on input "Send immediate notification to subscribers" at bounding box center [437, 405] width 5 height 5
checkbox input "false"
click at [438, 418] on input "Schedule additional notifications" at bounding box center [437, 417] width 5 height 5
checkbox input "true"
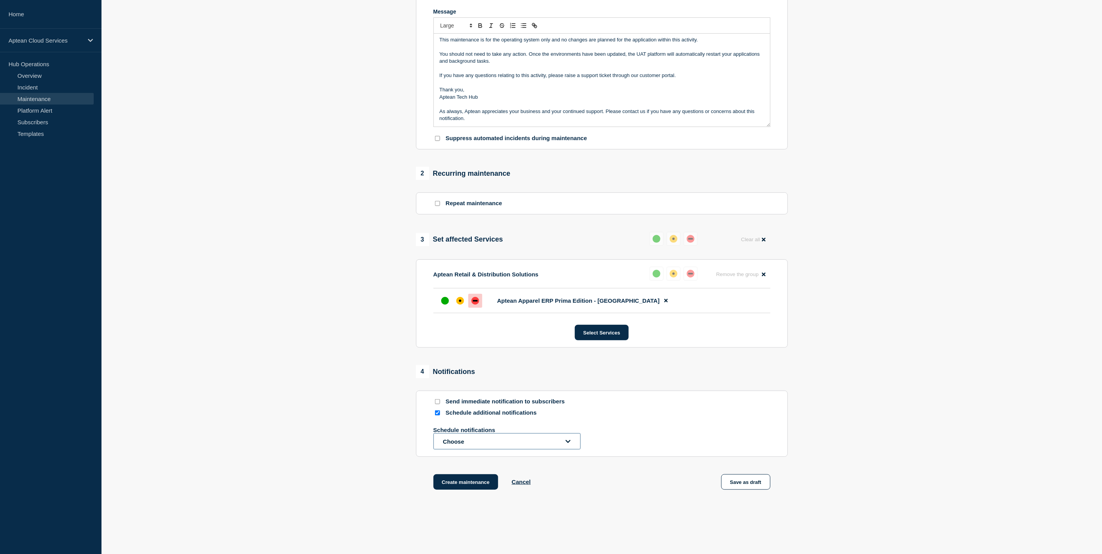
click at [505, 446] on button "Choose" at bounding box center [506, 441] width 147 height 16
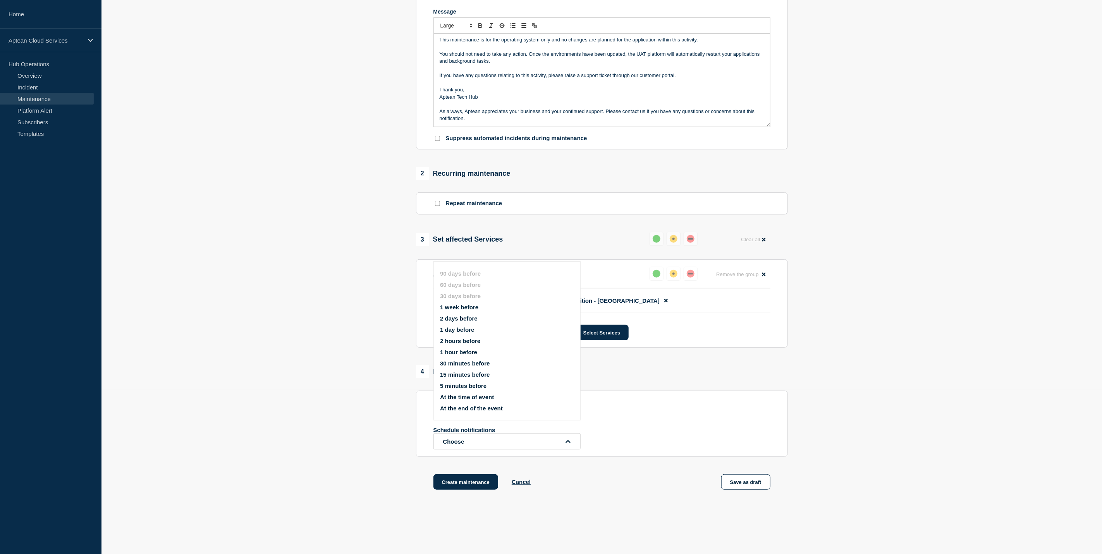
click at [469, 396] on button "At the time of event" at bounding box center [467, 397] width 54 height 7
click at [677, 399] on section "Send immediate notification to subscribers Schedule additional notifications At…" at bounding box center [602, 432] width 372 height 83
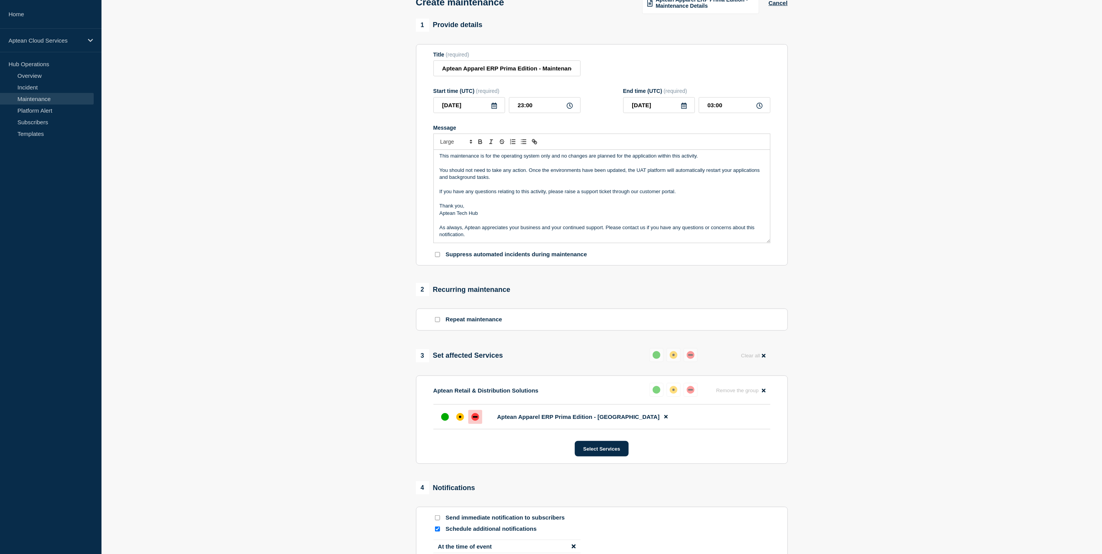
scroll to position [210, 0]
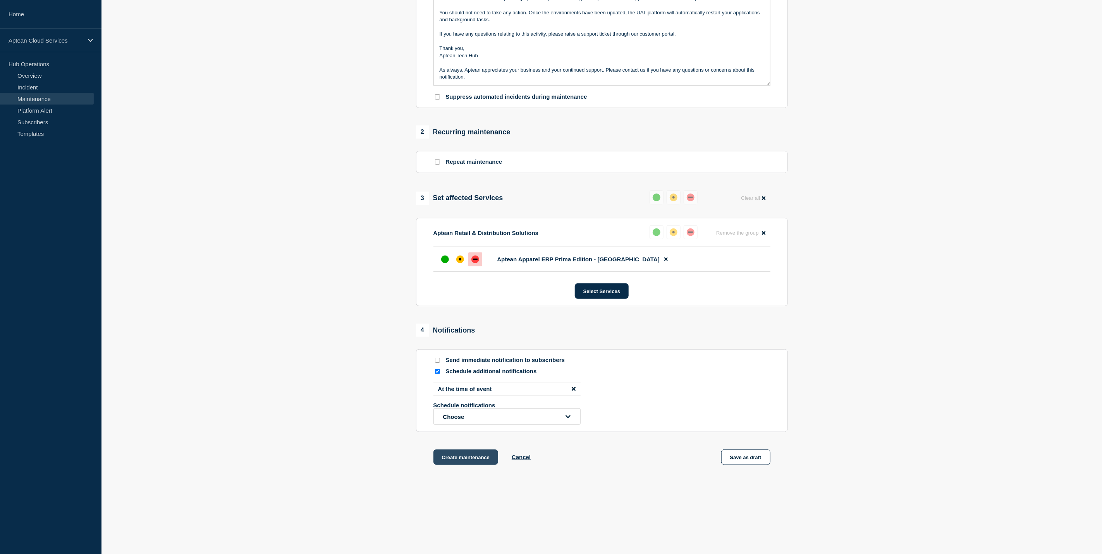
click at [474, 453] on button "Create maintenance" at bounding box center [465, 457] width 65 height 15
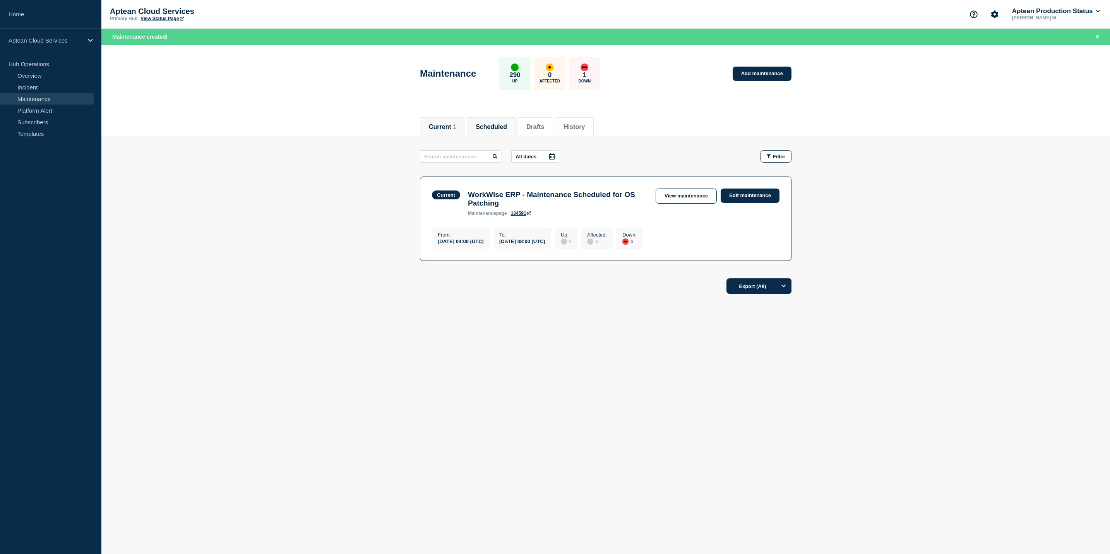
click at [499, 128] on button "Scheduled" at bounding box center [491, 127] width 31 height 7
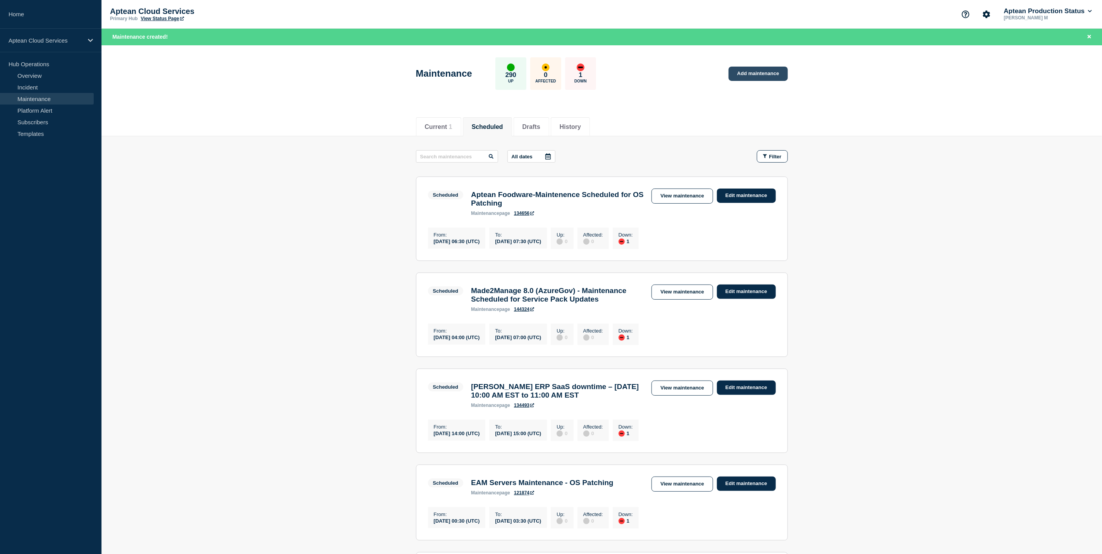
click at [735, 73] on link "Add maintenance" at bounding box center [757, 74] width 59 height 14
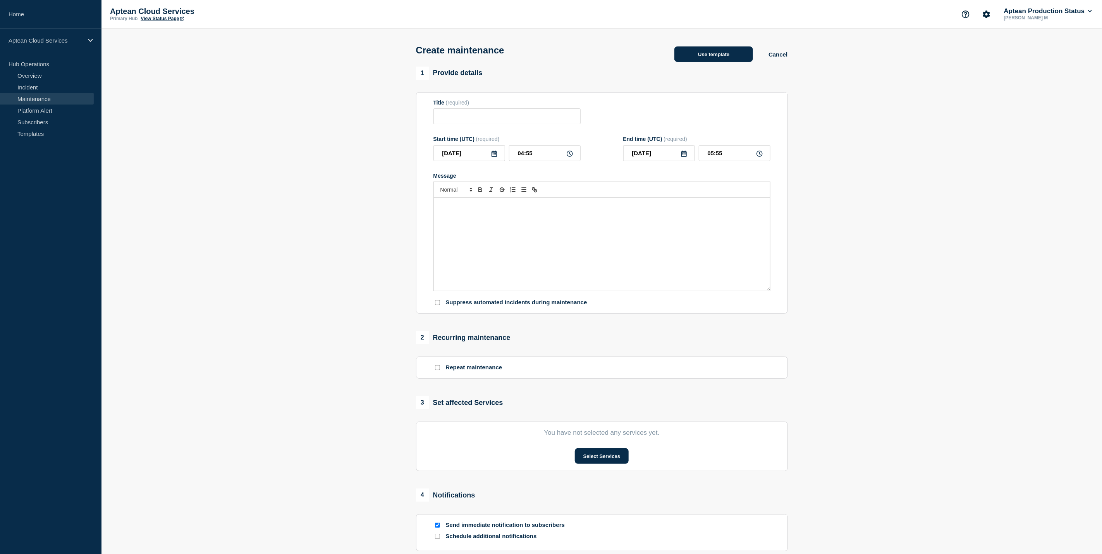
click at [721, 53] on button "Use template" at bounding box center [713, 53] width 79 height 15
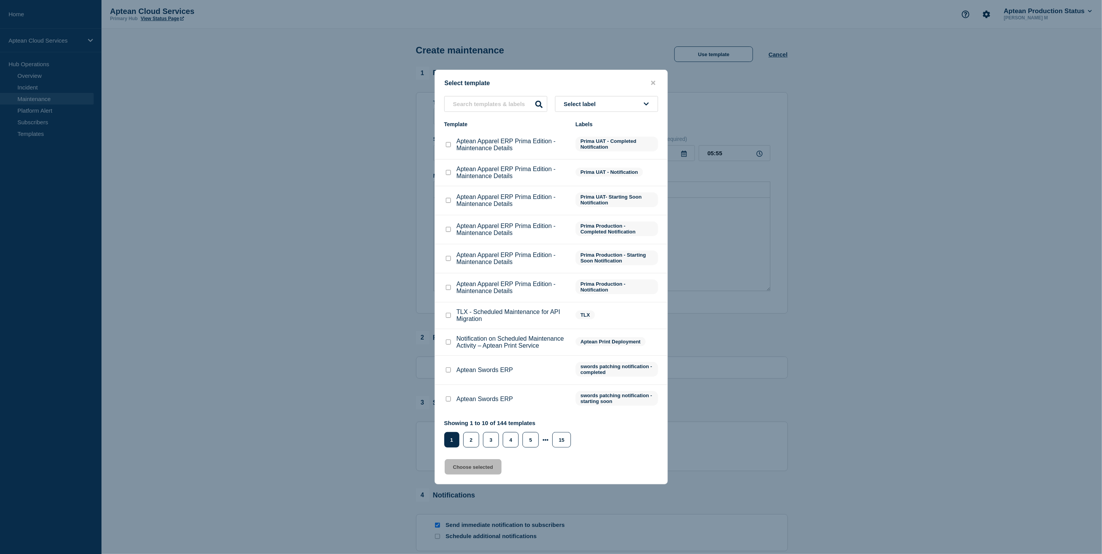
click at [448, 258] on input "Aptean Apparel ERP Prima Edition - Maintenance Details checkbox" at bounding box center [448, 258] width 5 height 5
checkbox input "true"
click at [477, 468] on button "Choose selected" at bounding box center [472, 466] width 57 height 15
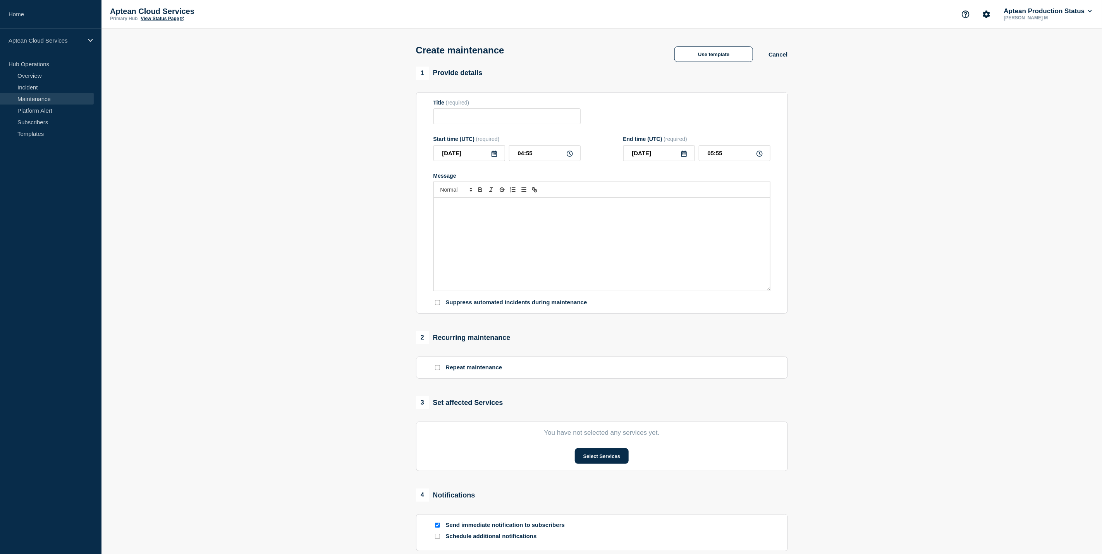
type input "Aptean Apparel ERP Prima Edition - Maintenance Details"
type input "08:55"
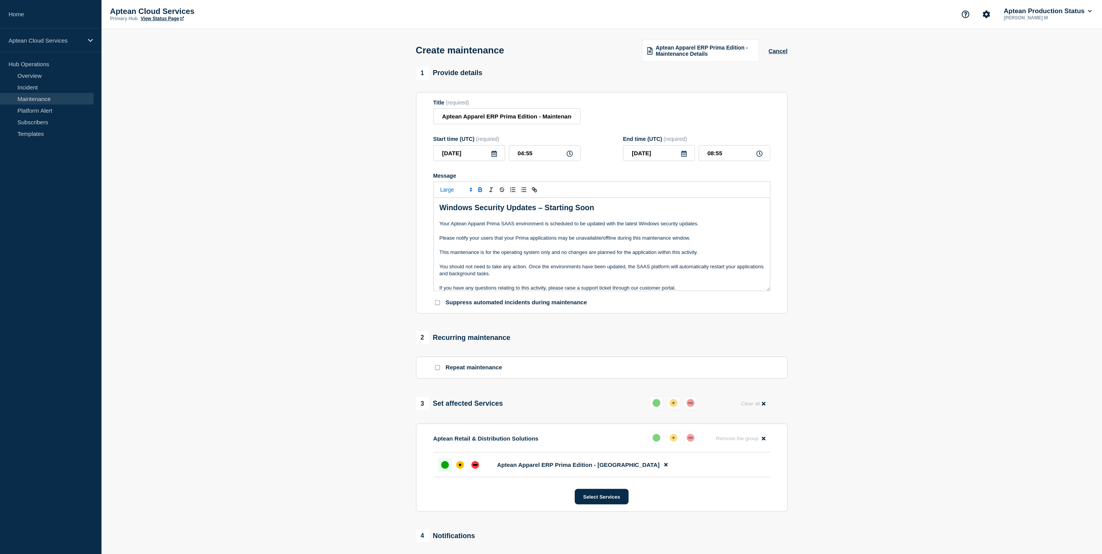
click at [491, 156] on icon at bounding box center [494, 154] width 6 height 6
click at [518, 178] on icon "button" at bounding box center [521, 177] width 9 height 9
click at [470, 213] on div "7" at bounding box center [468, 214] width 11 height 11
type input "[DATE]"
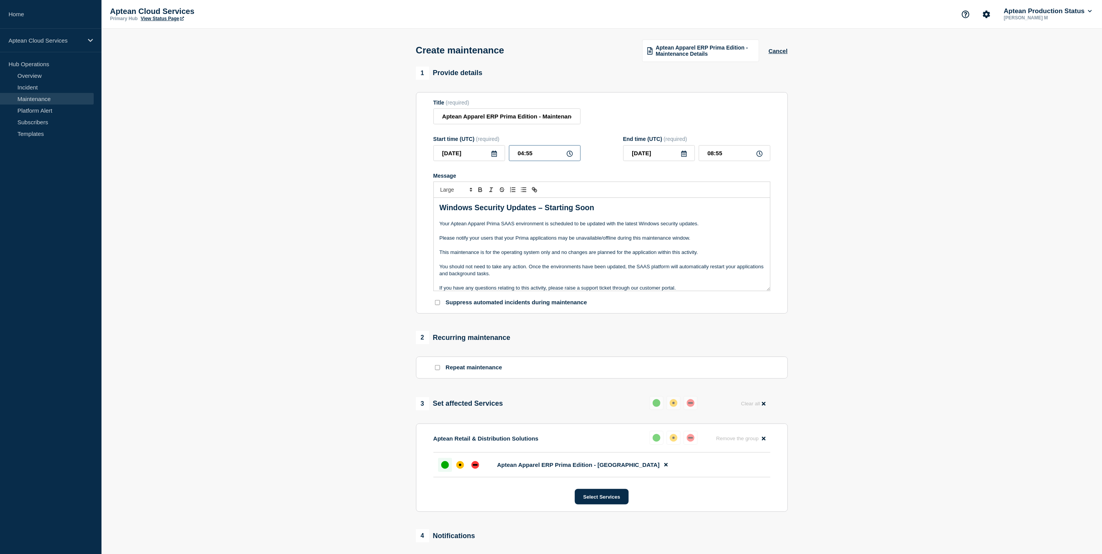
click at [523, 156] on input "04:55" at bounding box center [545, 153] width 72 height 16
type input "23:55"
type input "[DATE]"
type input "03:55"
type input "23:00"
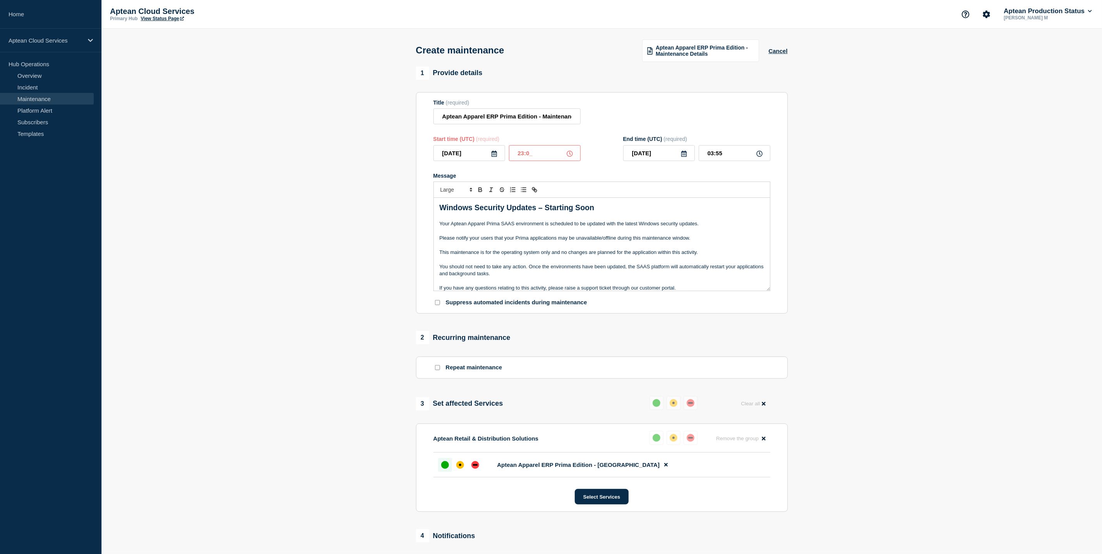
type input "03:00"
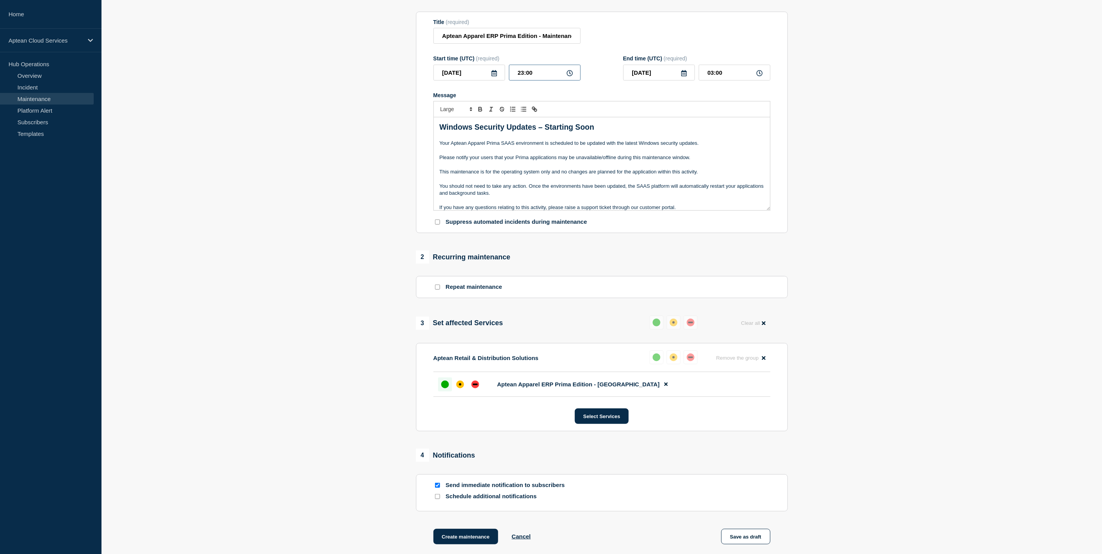
scroll to position [164, 0]
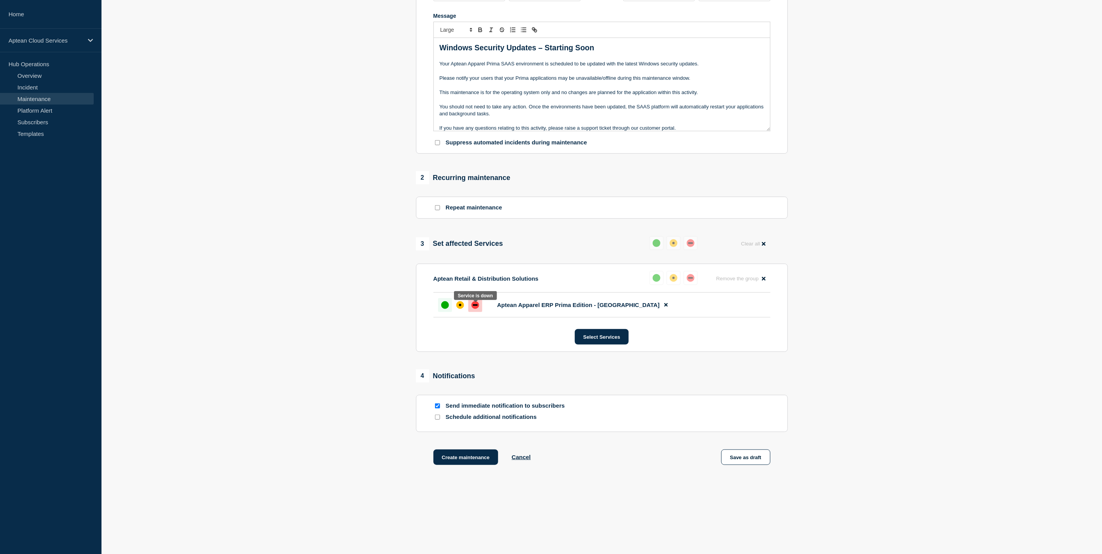
click at [477, 307] on div at bounding box center [475, 305] width 14 height 14
click at [436, 406] on input "Send immediate notification to subscribers" at bounding box center [437, 405] width 5 height 5
checkbox input "false"
click at [438, 416] on input "Schedule additional notifications" at bounding box center [437, 417] width 5 height 5
checkbox input "true"
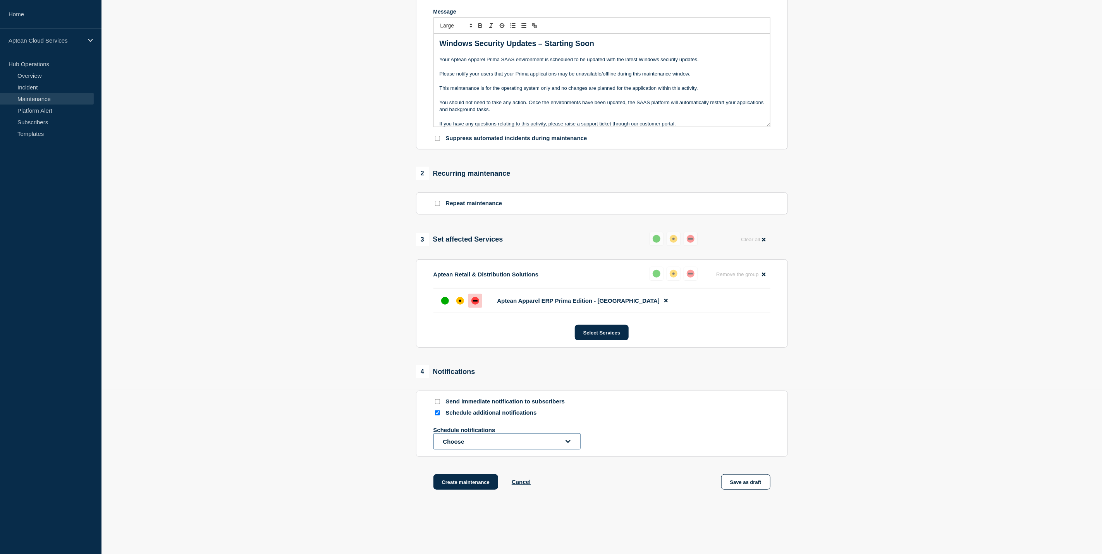
click at [477, 441] on button "Choose" at bounding box center [506, 441] width 147 height 16
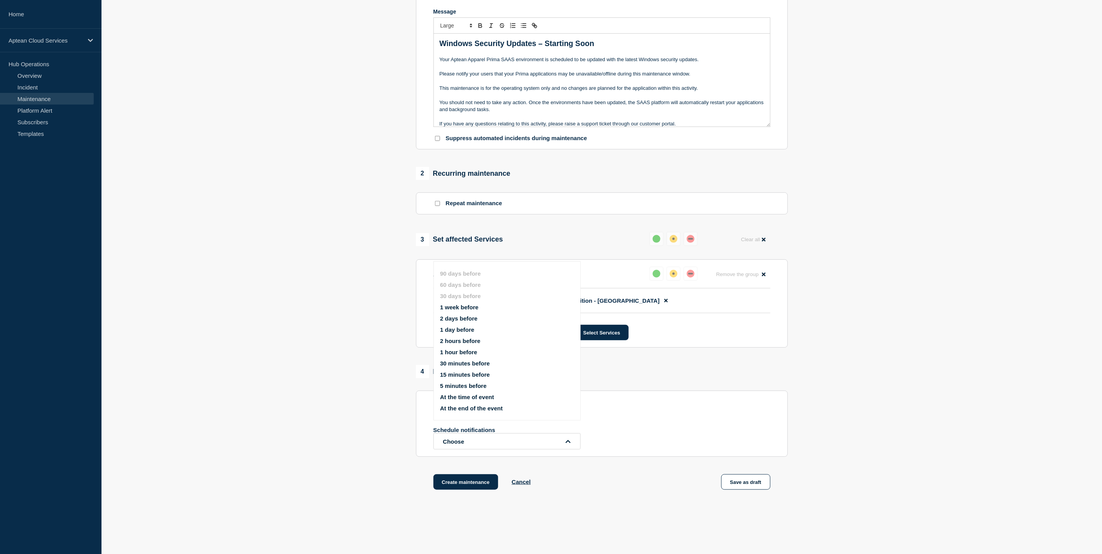
click at [464, 394] on button "At the time of event" at bounding box center [467, 397] width 54 height 7
click at [637, 405] on div "Send immediate notification to subscribers" at bounding box center [601, 401] width 337 height 7
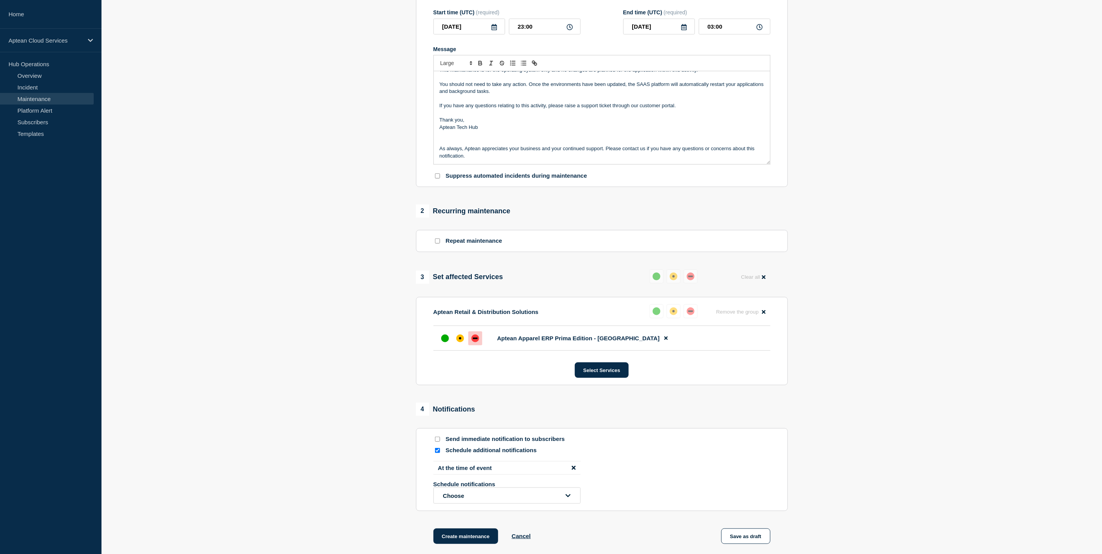
scroll to position [174, 0]
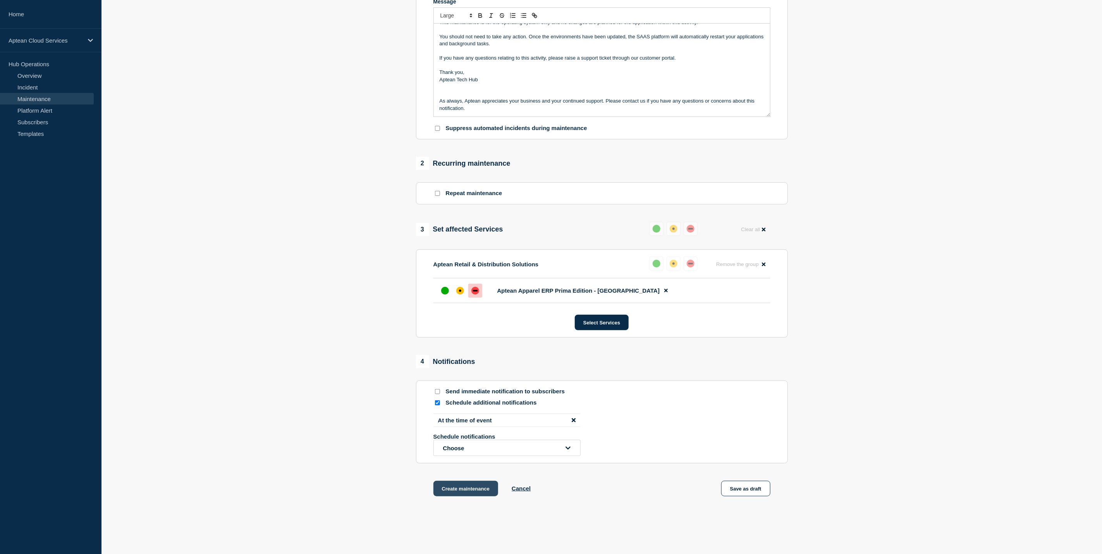
click at [464, 494] on button "Create maintenance" at bounding box center [465, 488] width 65 height 15
